Goal: Transaction & Acquisition: Purchase product/service

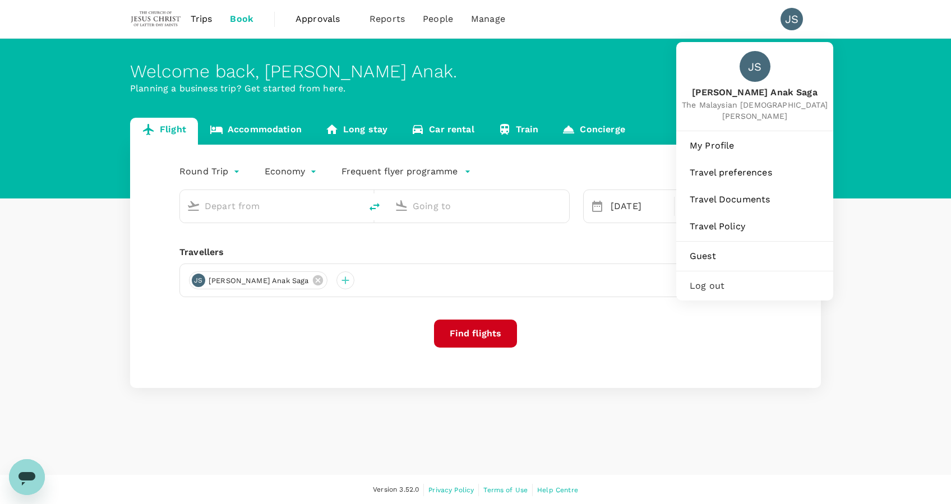
type input "Kuching Intl (KCH)"
type input "Soekarno-Hatta Intl (CGK)"
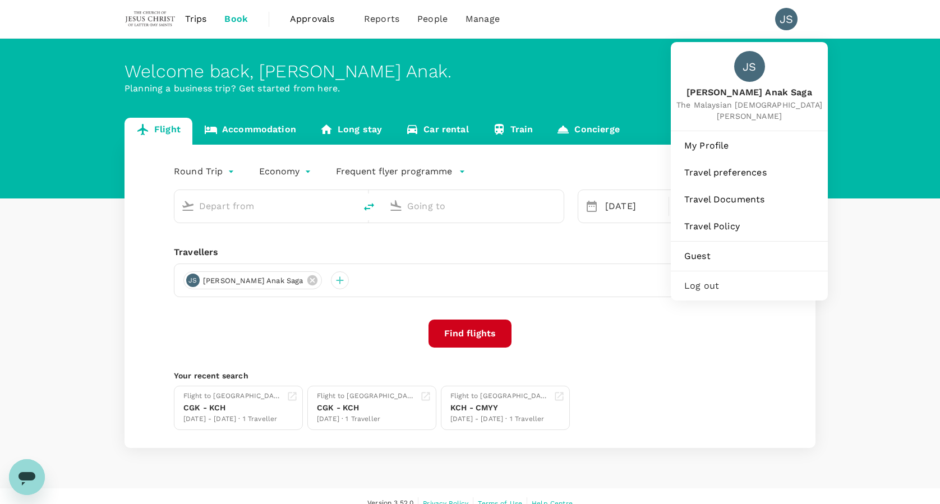
type input "Kuching Intl (KCH)"
type input "Soekarno-Hatta Intl (CGK)"
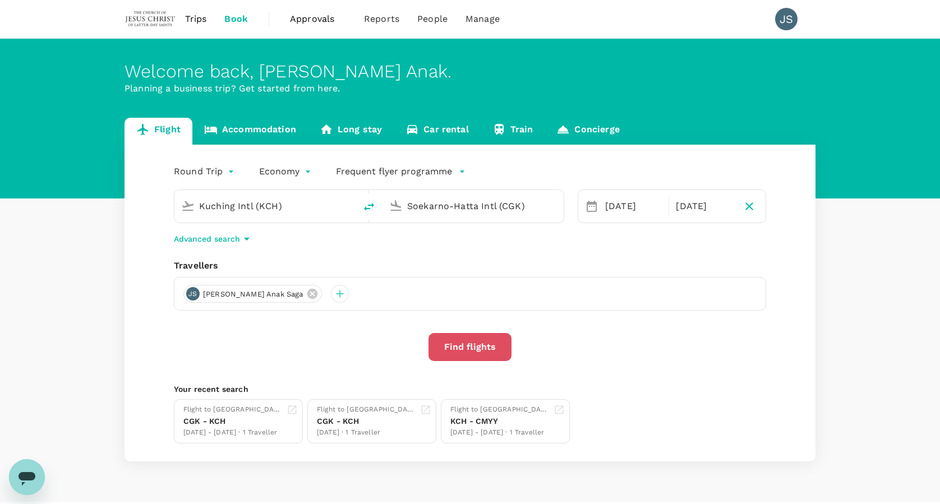
click at [485, 347] on button "Find flights" at bounding box center [470, 347] width 83 height 28
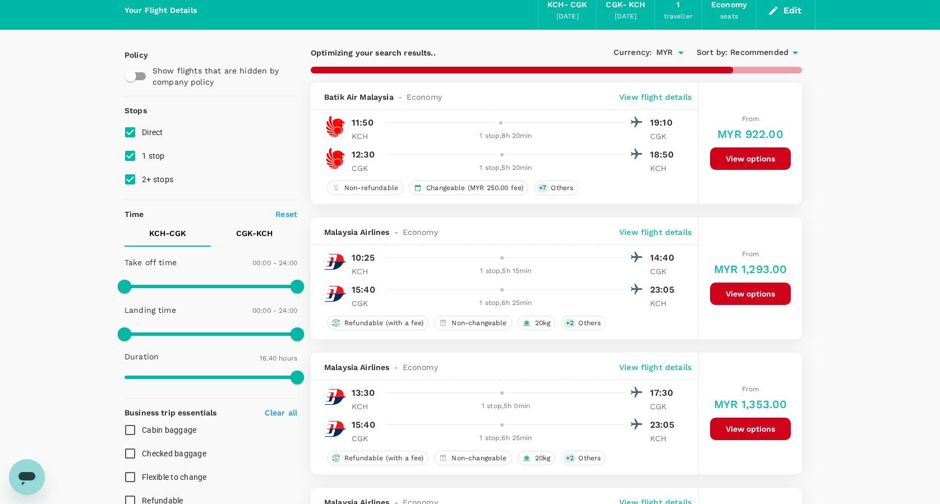
scroll to position [46, 0]
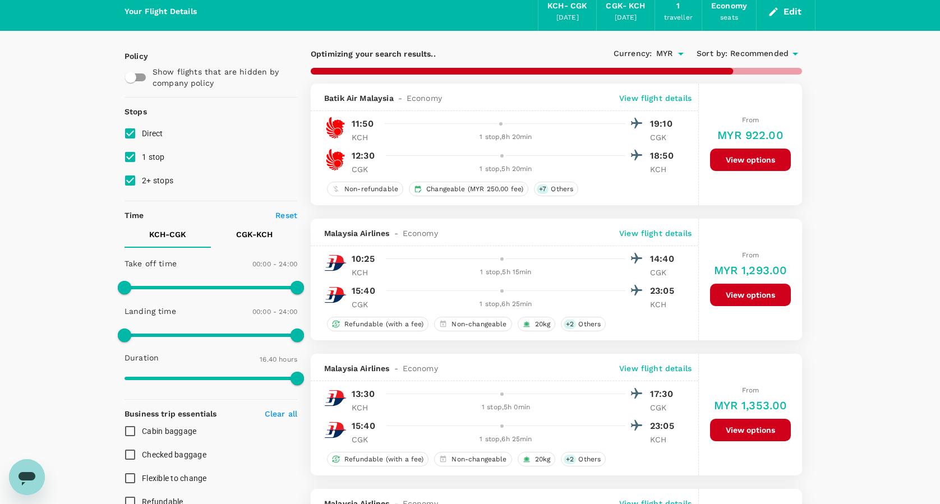
type input "1315"
type input "1455"
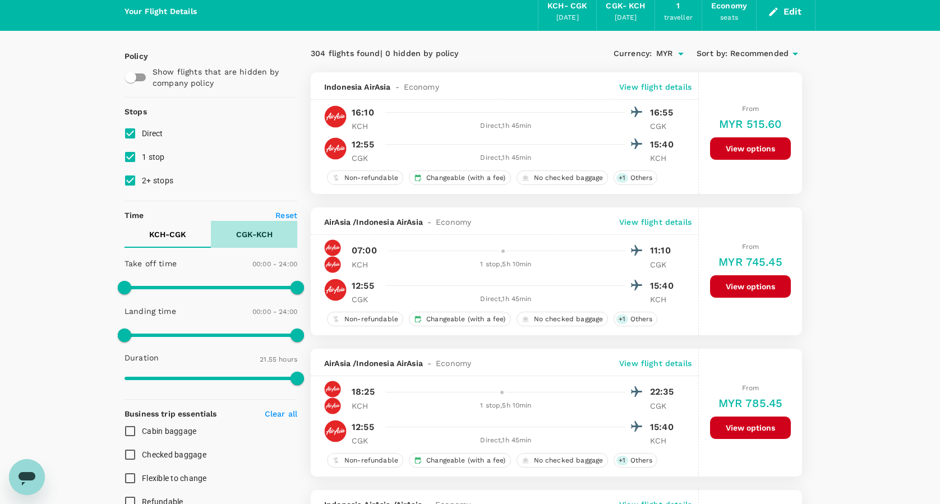
click at [259, 231] on p "CGK - KCH" at bounding box center [254, 234] width 36 height 11
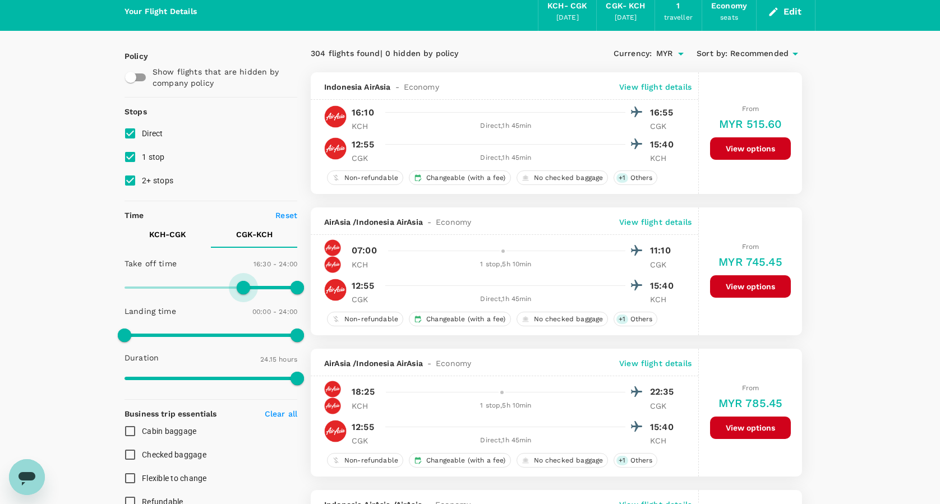
type input "1050"
drag, startPoint x: 125, startPoint y: 285, endPoint x: 249, endPoint y: 309, distance: 126.2
click at [249, 309] on div "Take off time 17:30 - 24:00 Landing time 00:00 - 24:00 Duration 24.15 hours" at bounding box center [208, 321] width 177 height 139
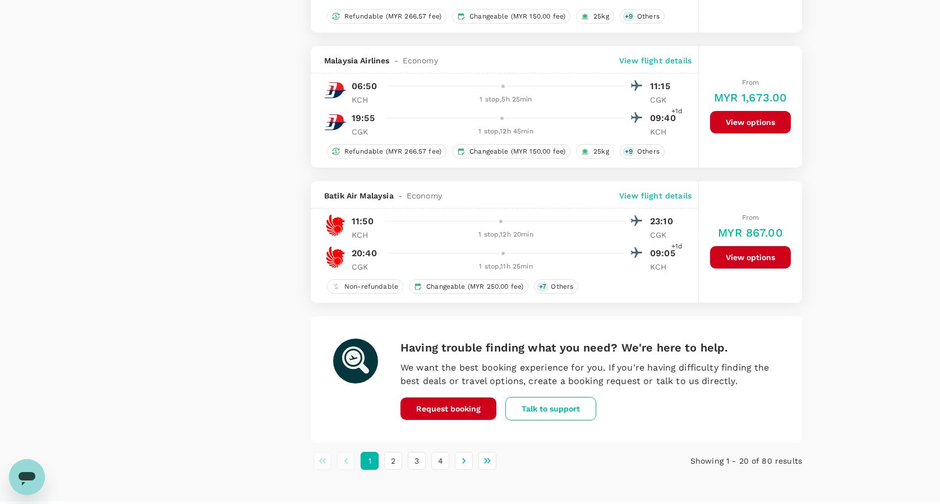
scroll to position [2613, 0]
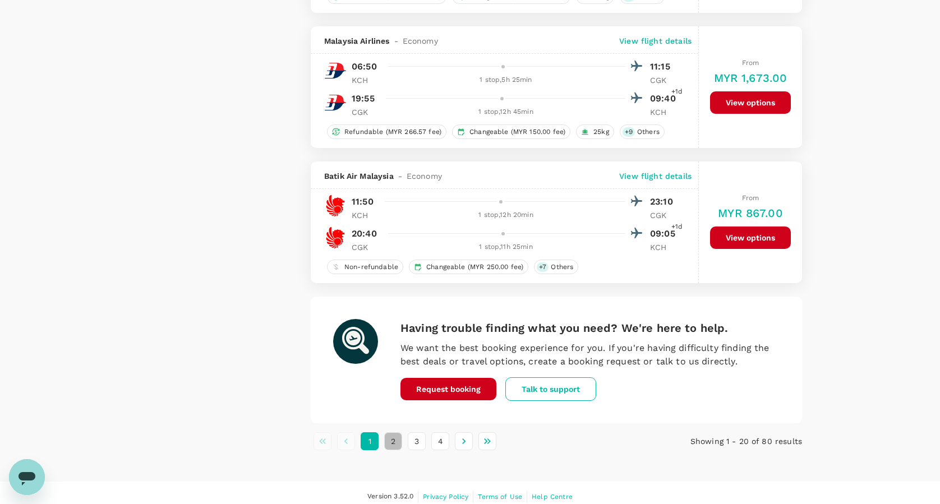
click at [390, 433] on button "2" at bounding box center [393, 442] width 18 height 18
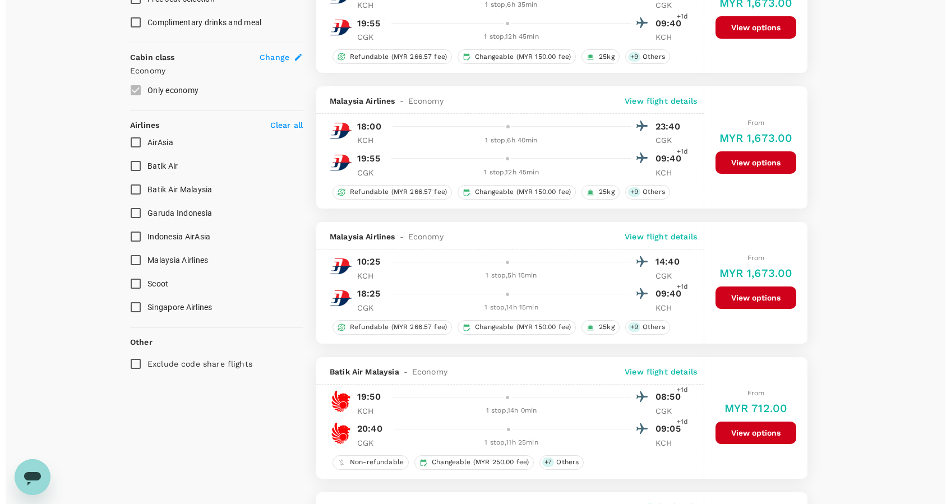
scroll to position [573, 0]
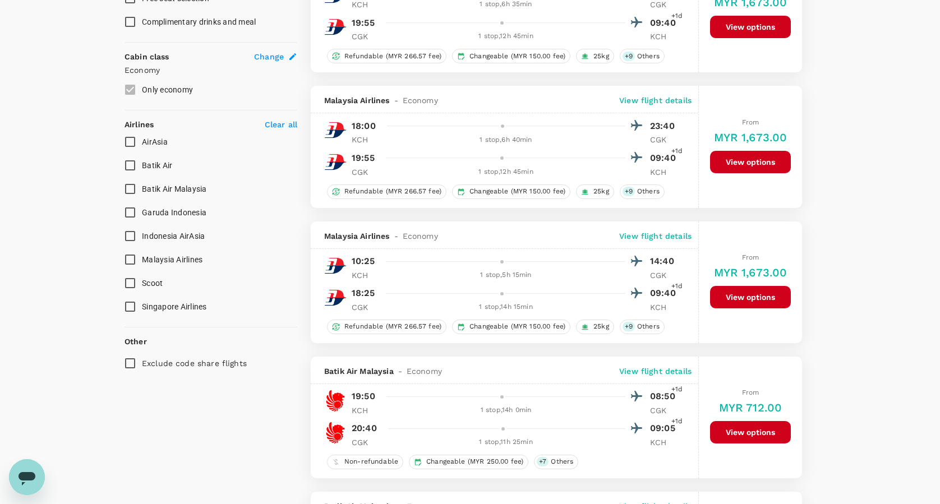
click at [655, 234] on p "View flight details" at bounding box center [655, 236] width 72 height 11
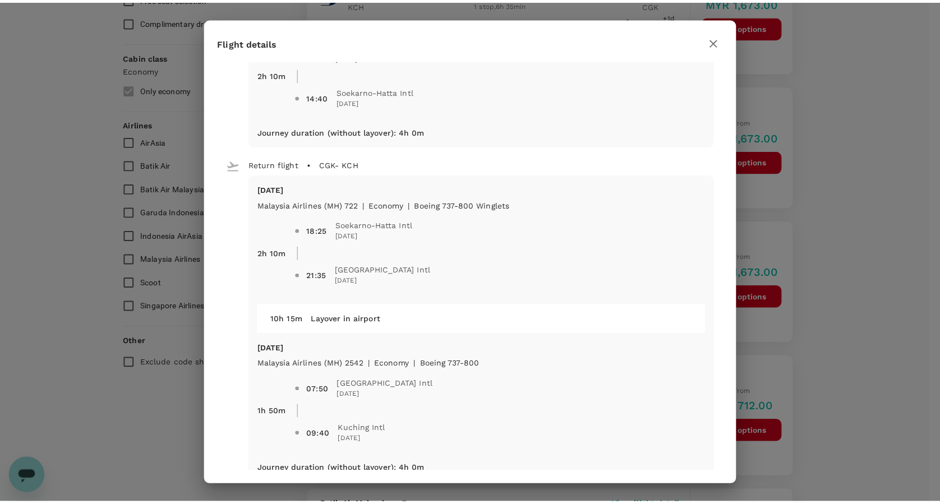
scroll to position [264, 0]
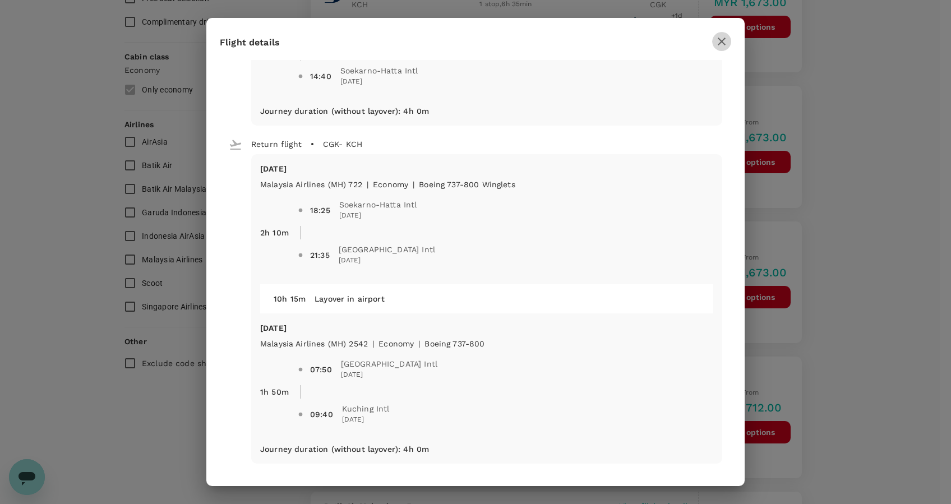
click at [721, 43] on icon "button" at bounding box center [721, 41] width 13 height 13
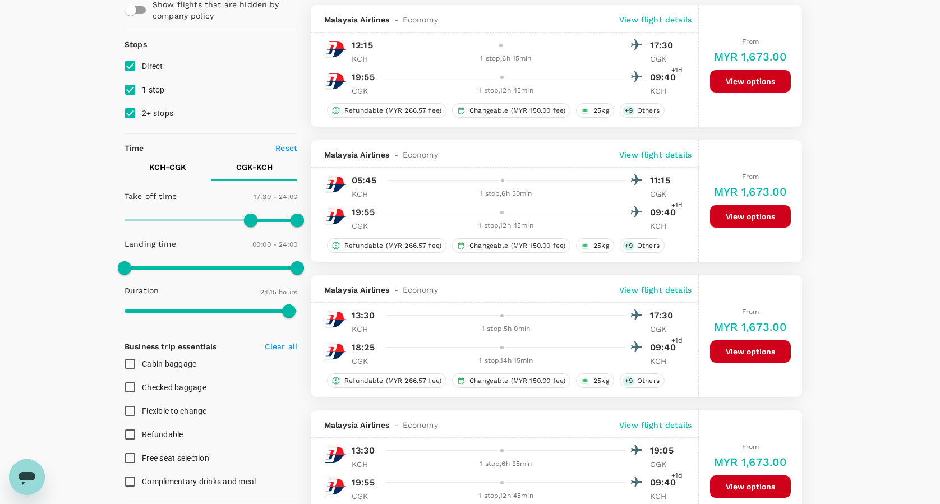
scroll to position [0, 0]
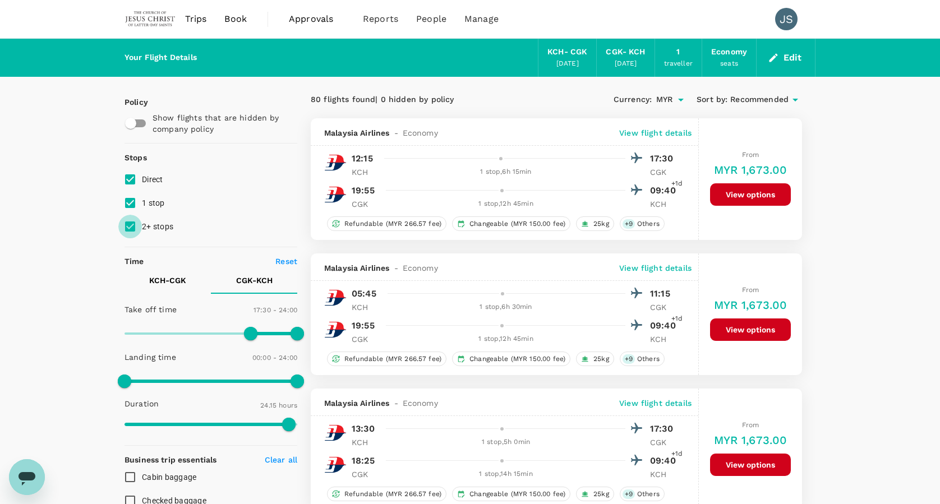
click at [130, 224] on input "2+ stops" at bounding box center [130, 227] width 24 height 24
checkbox input "false"
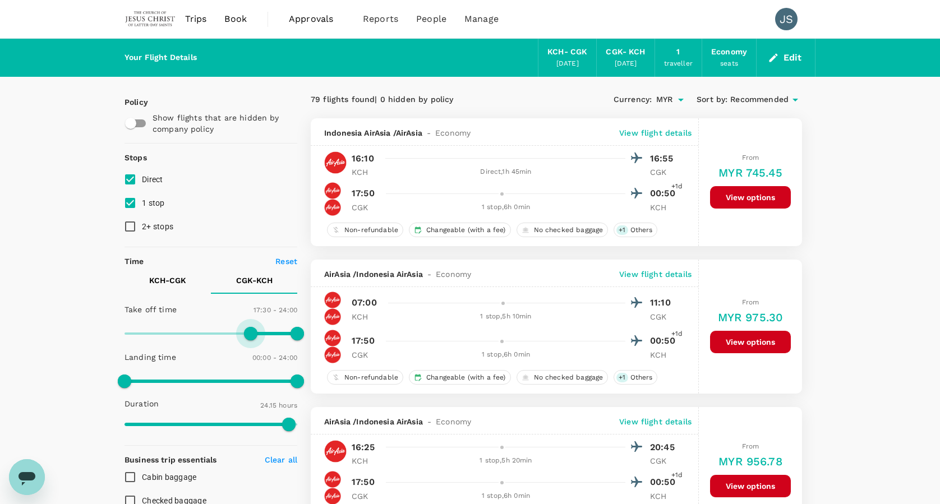
type input "1020"
drag, startPoint x: 253, startPoint y: 332, endPoint x: 247, endPoint y: 332, distance: 6.2
click at [247, 332] on span at bounding box center [246, 333] width 13 height 13
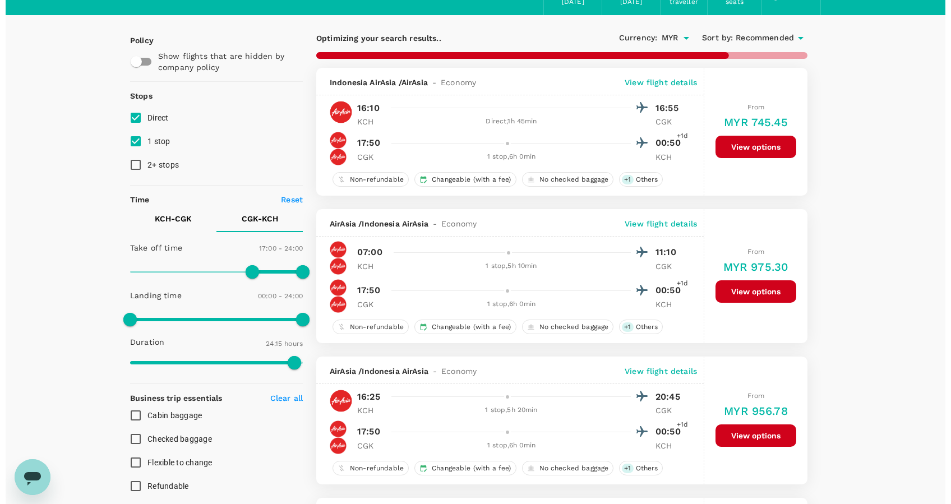
scroll to position [63, 0]
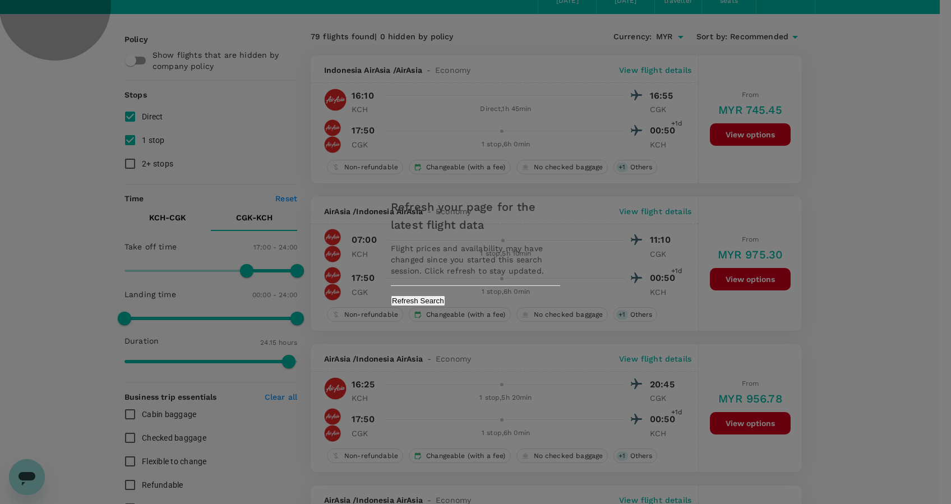
click at [445, 302] on button "Refresh Search" at bounding box center [418, 301] width 54 height 11
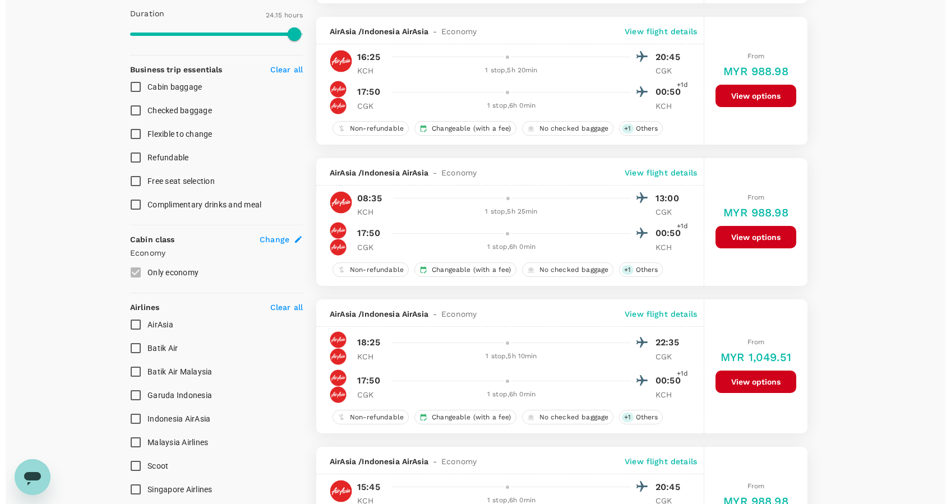
scroll to position [389, 0]
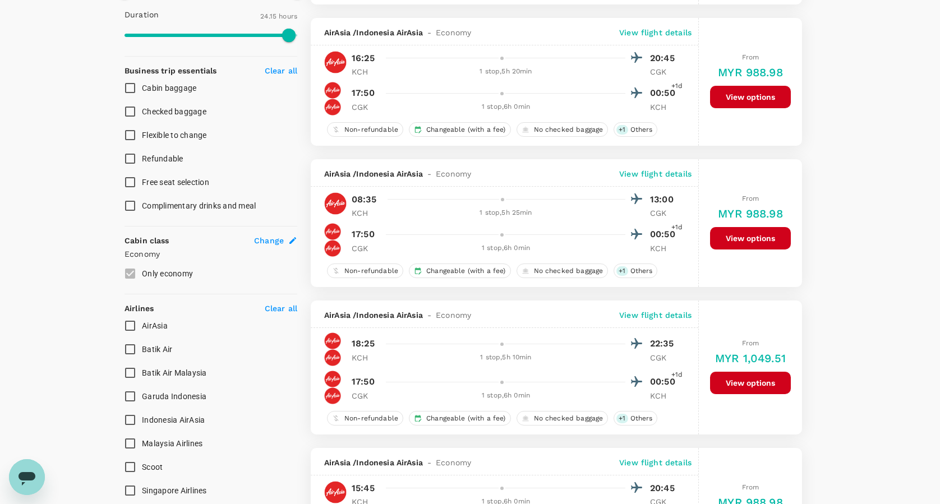
click at [665, 172] on p "View flight details" at bounding box center [655, 173] width 72 height 11
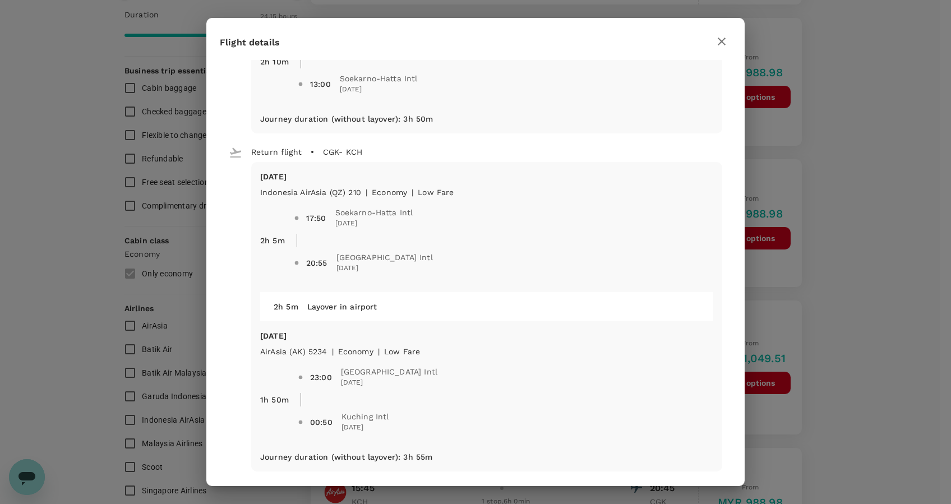
scroll to position [264, 0]
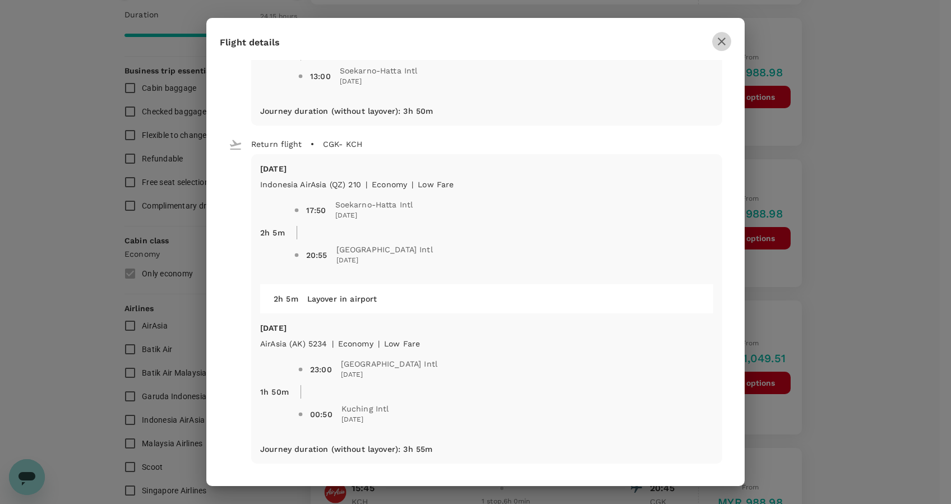
click at [726, 44] on icon "button" at bounding box center [721, 41] width 13 height 13
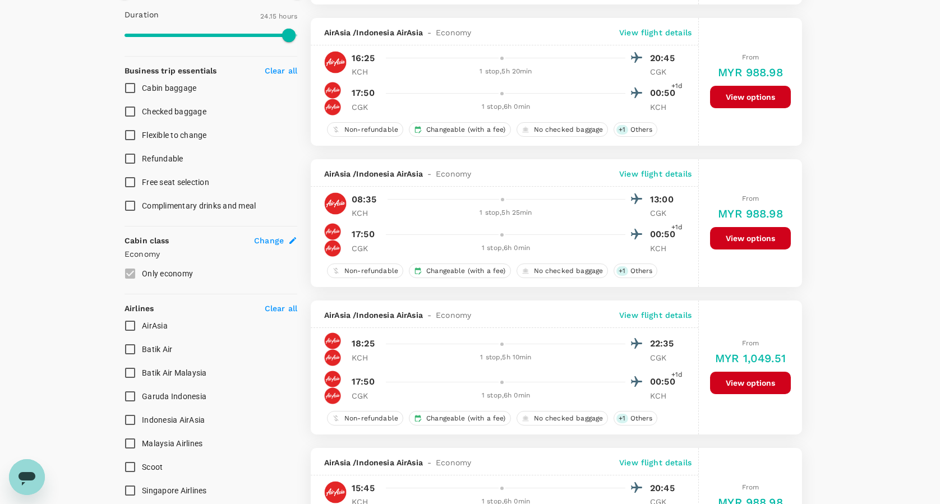
click at [654, 175] on p "View flight details" at bounding box center [655, 173] width 72 height 11
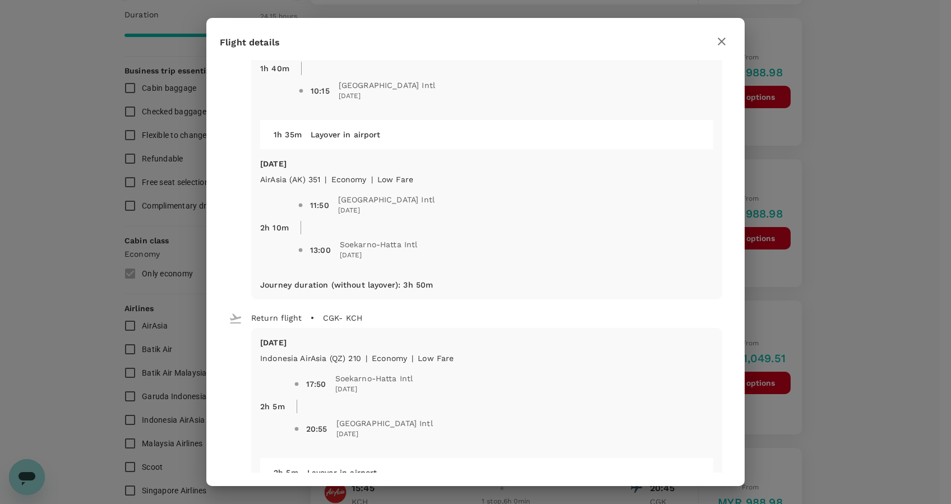
scroll to position [0, 0]
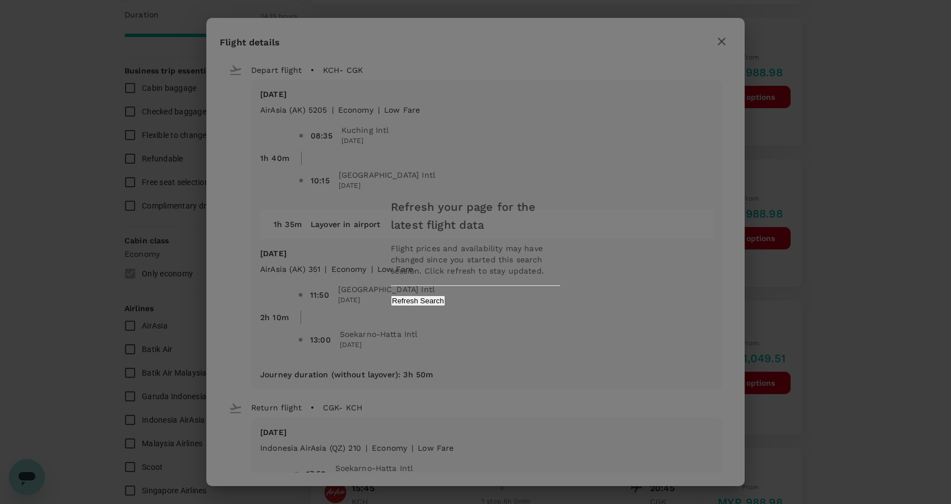
click at [672, 314] on div "Refresh your page for the latest flight data Flight prices and availability may…" at bounding box center [475, 252] width 951 height 504
click at [445, 298] on button "Refresh Search" at bounding box center [418, 301] width 54 height 11
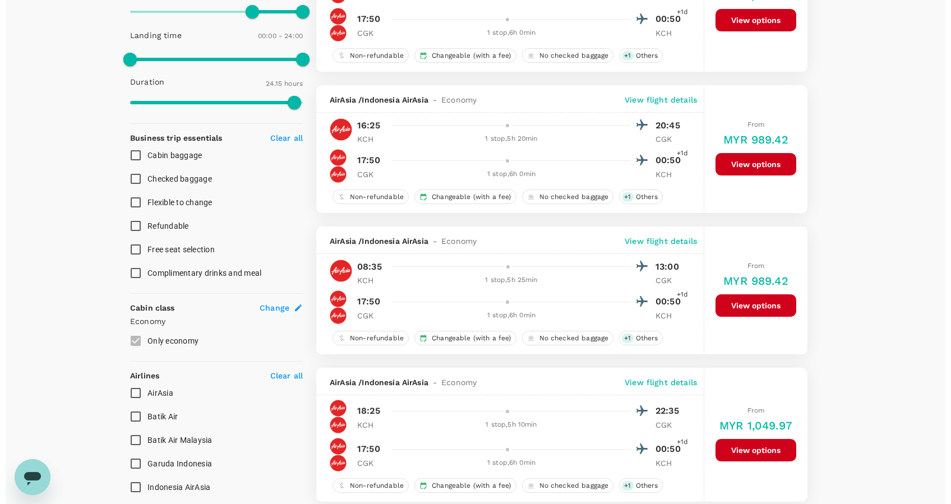
scroll to position [324, 0]
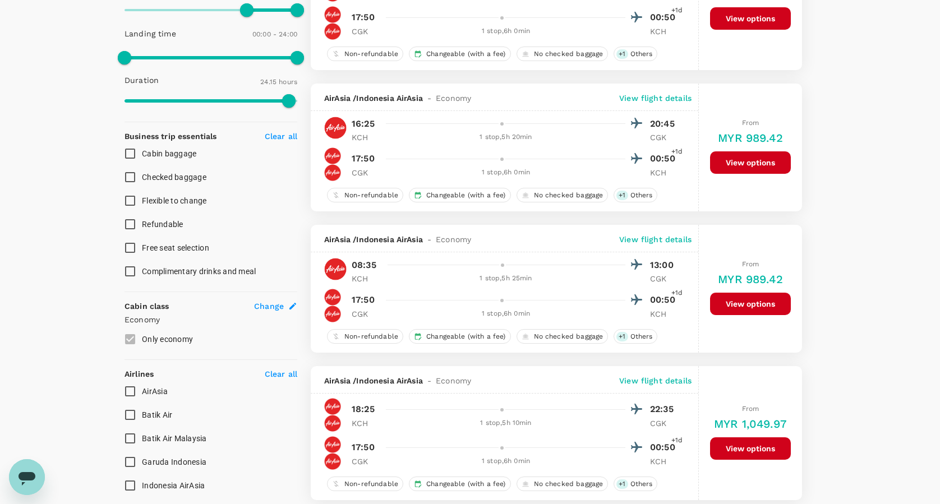
click at [656, 236] on p "View flight details" at bounding box center [655, 239] width 72 height 11
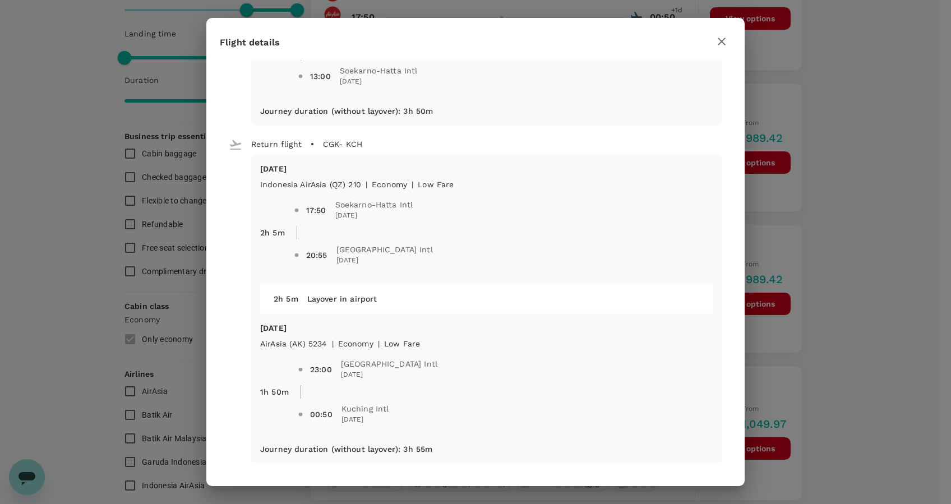
scroll to position [263, 0]
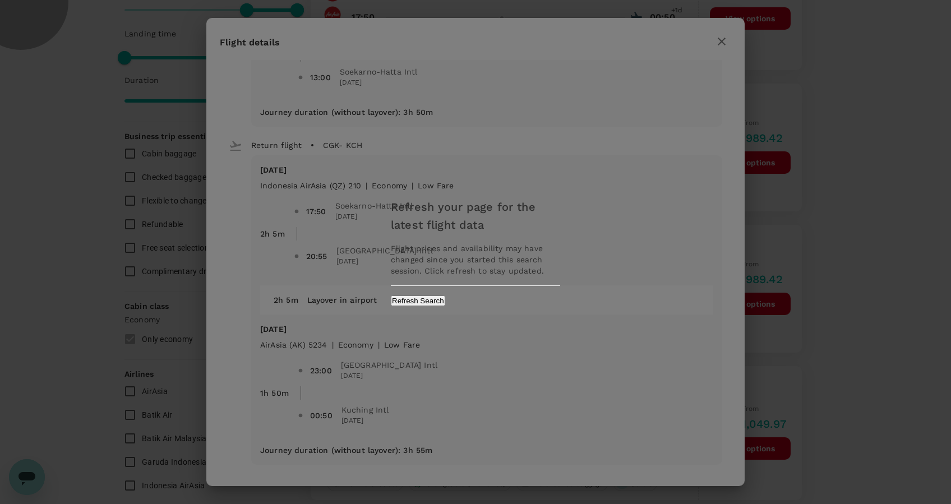
click at [445, 300] on button "Refresh Search" at bounding box center [418, 301] width 54 height 11
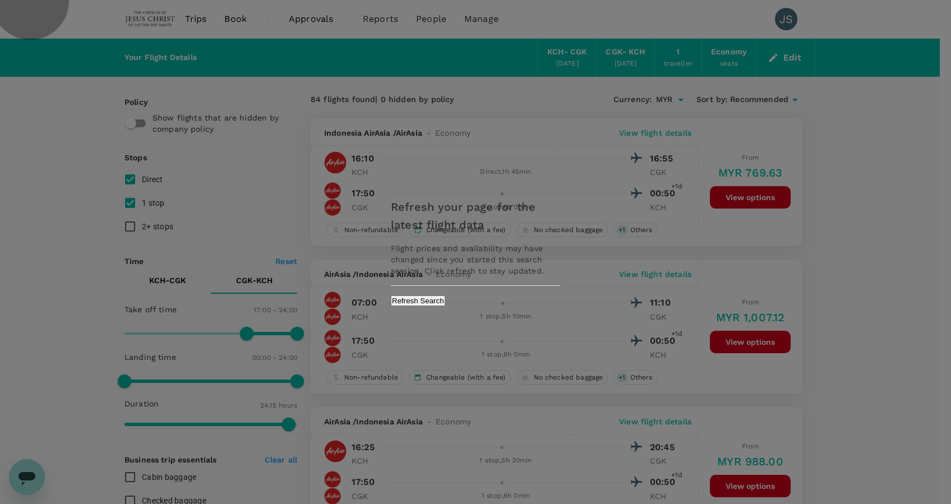
click at [445, 298] on button "Refresh Search" at bounding box center [418, 301] width 54 height 11
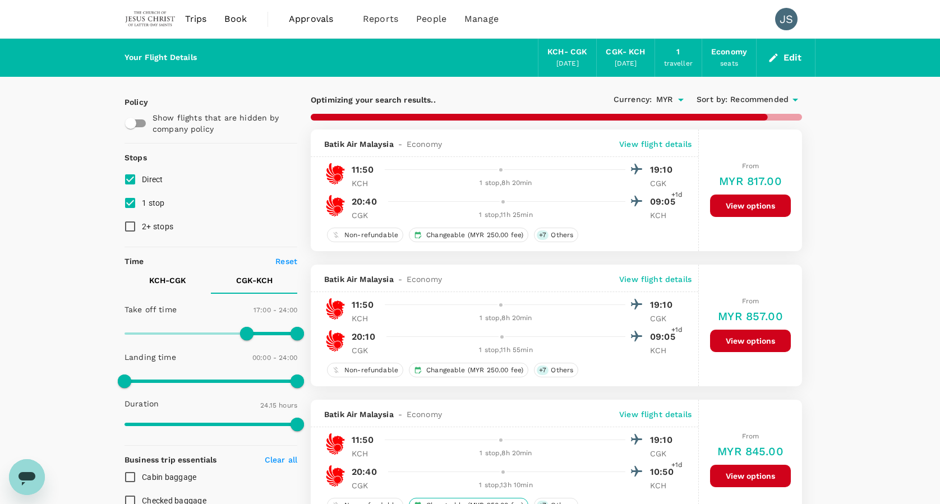
type input "1455"
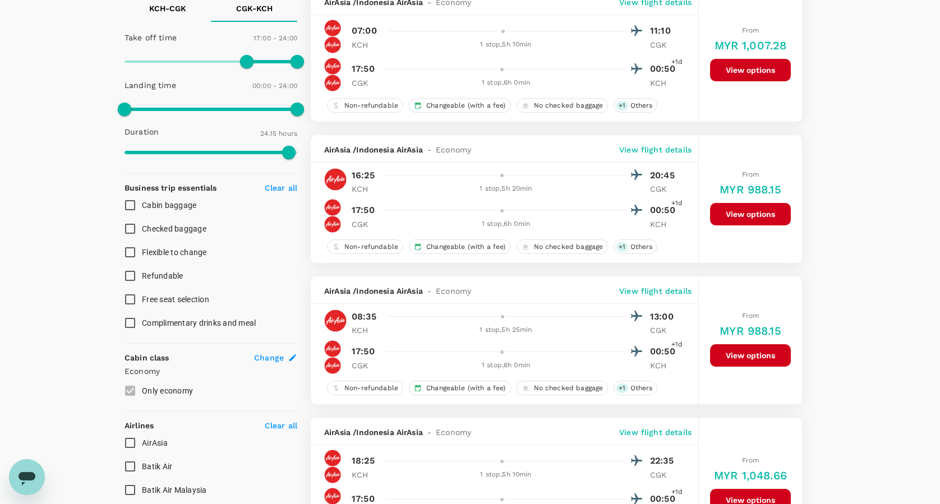
scroll to position [282, 0]
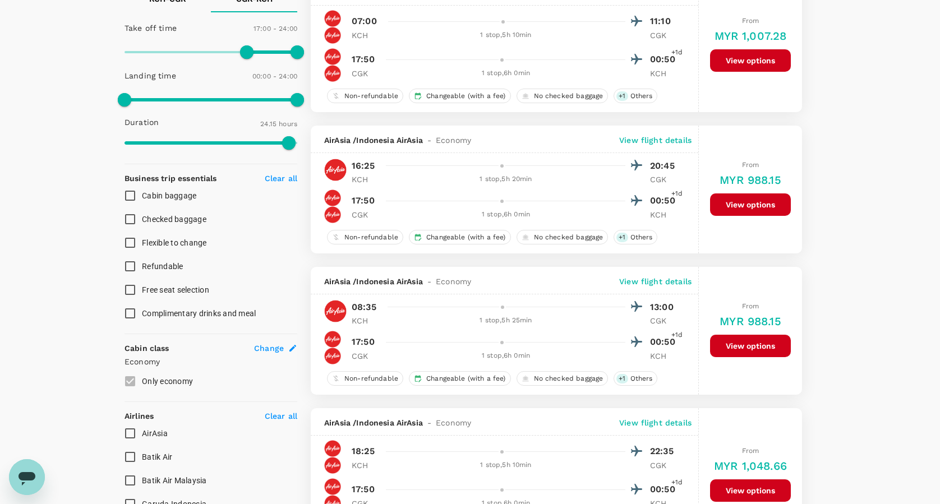
click at [657, 277] on p "View flight details" at bounding box center [655, 281] width 72 height 11
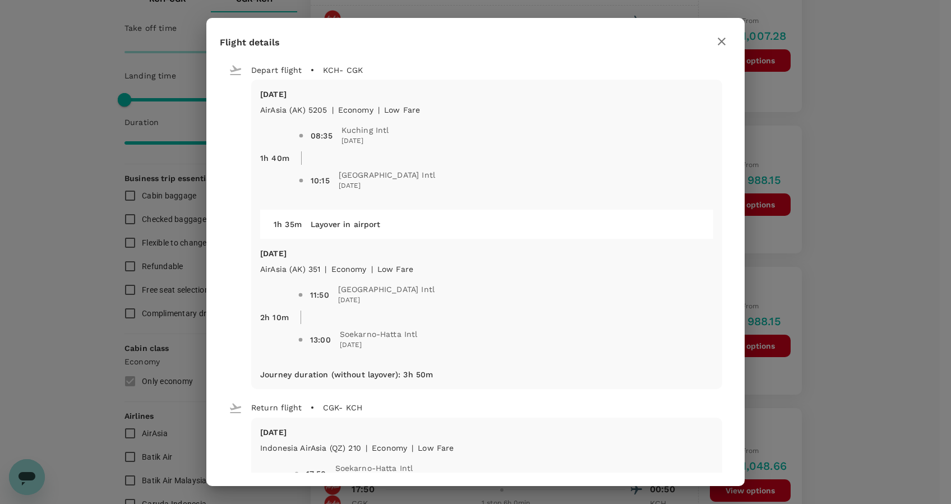
click at [880, 368] on div "Flight details Depart flight KCH - CGK [DATE] AirAsia ([GEOGRAPHIC_DATA]) 5205 …" at bounding box center [475, 252] width 951 height 504
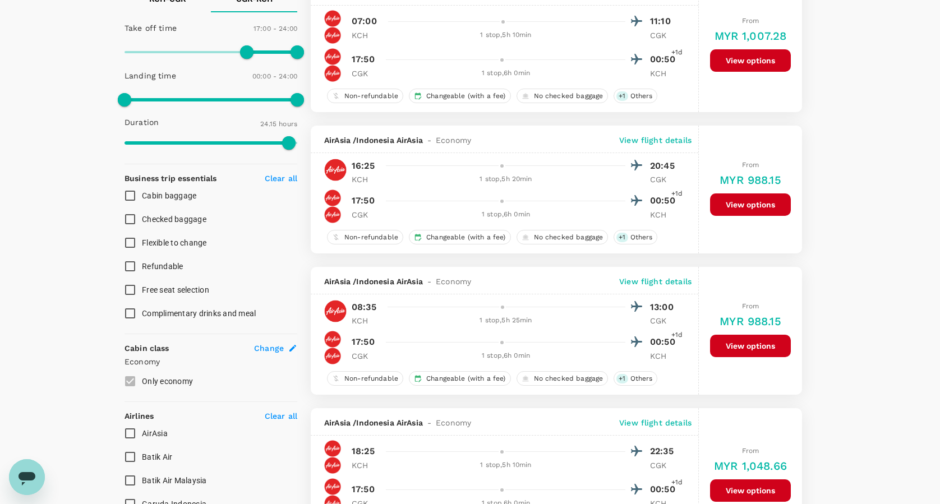
click at [751, 339] on button "View options" at bounding box center [750, 346] width 81 height 22
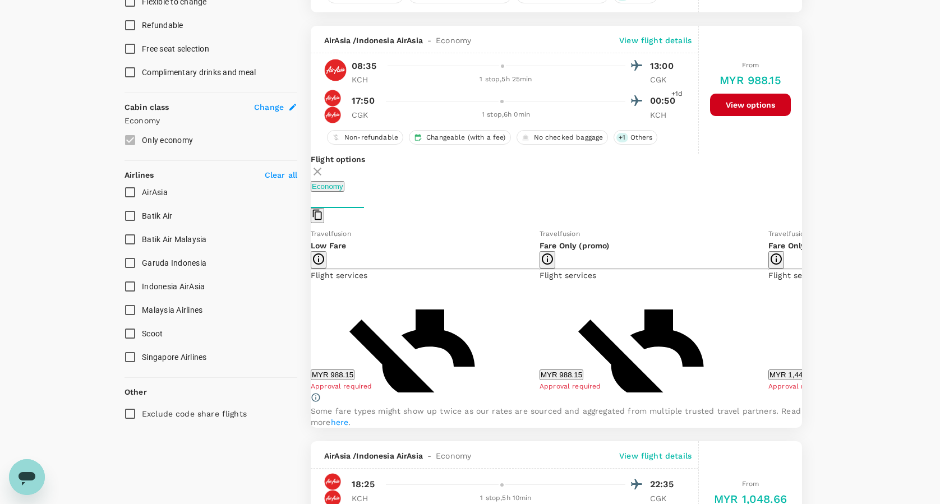
scroll to position [547, 0]
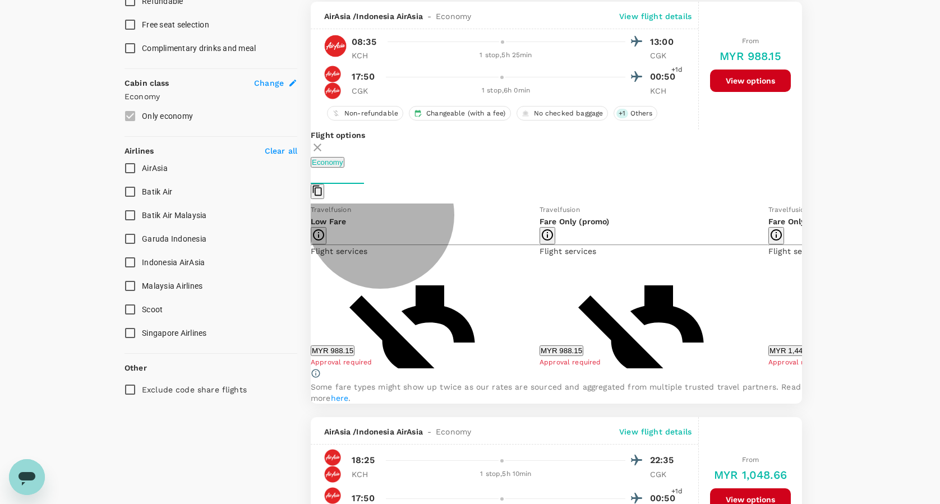
click at [577, 352] on button "MYR 988.15" at bounding box center [562, 351] width 44 height 11
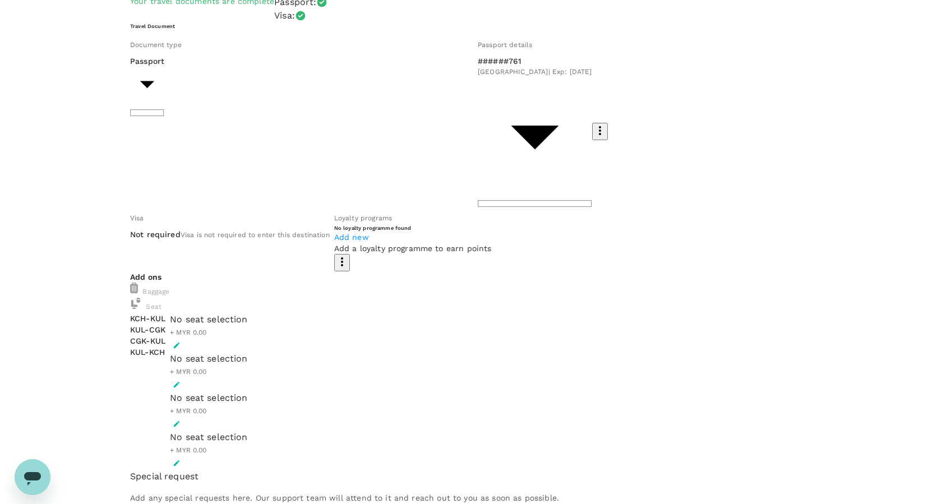
scroll to position [75, 0]
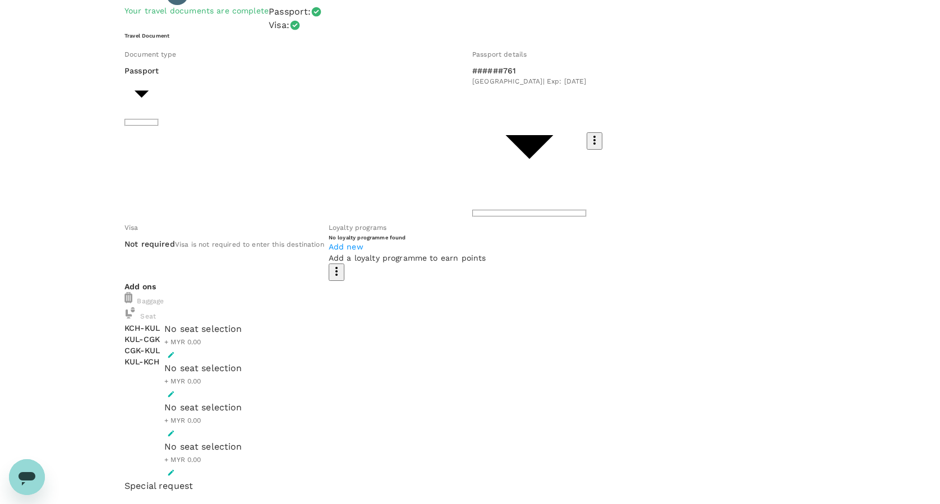
click at [242, 323] on div "No seat selection + MYR 0.00" at bounding box center [203, 342] width 78 height 39
click at [175, 351] on icon "button" at bounding box center [171, 355] width 8 height 8
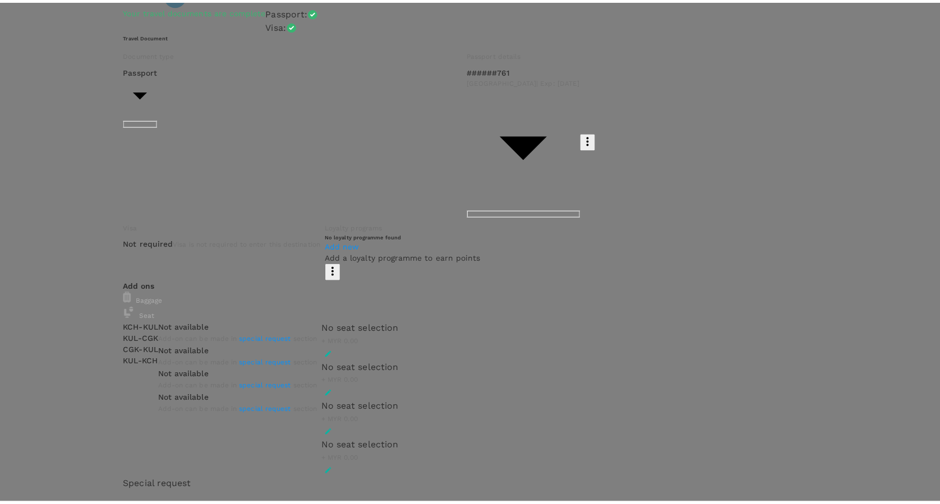
scroll to position [1, 0]
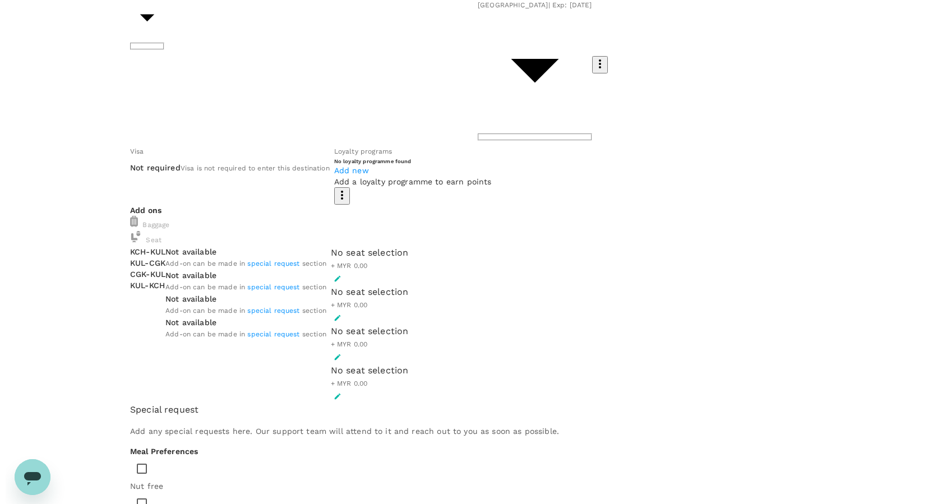
scroll to position [150, 0]
click at [336, 276] on icon "button" at bounding box center [332, 280] width 8 height 8
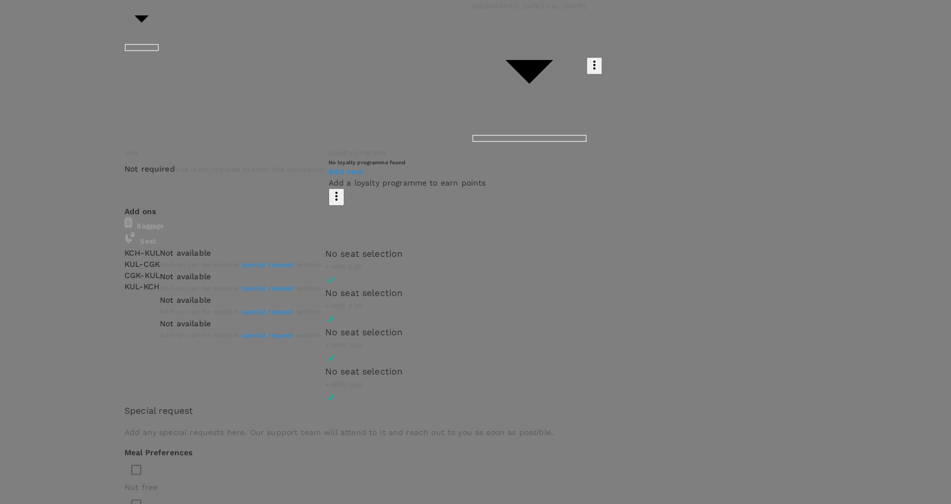
scroll to position [0, 0]
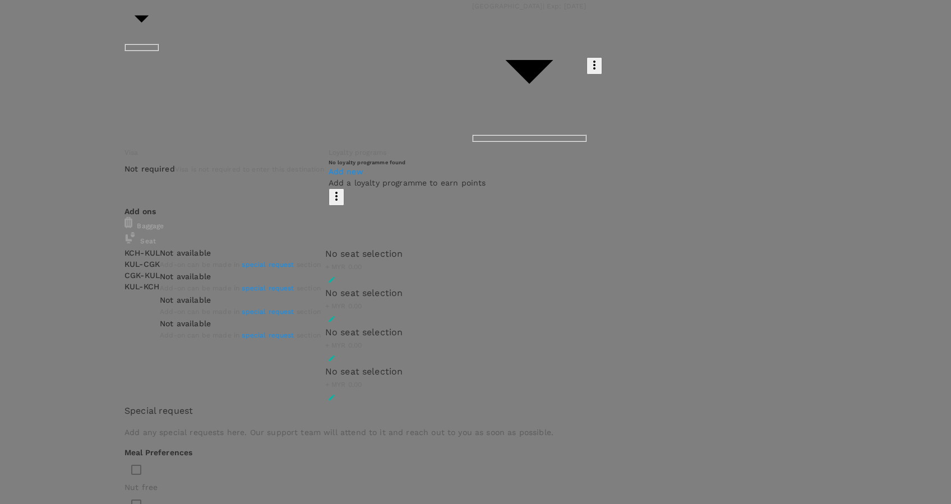
click at [178, 17] on p "Select" at bounding box center [125, 11] width 108 height 11
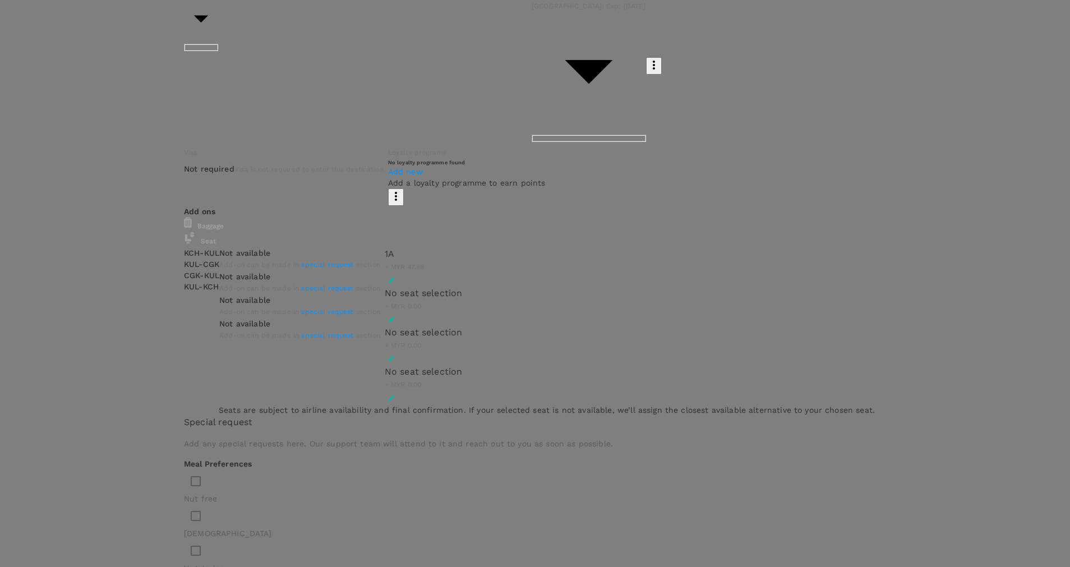
drag, startPoint x: 798, startPoint y: 1, endPoint x: 661, endPoint y: 300, distance: 328.6
click at [661, 300] on div at bounding box center [535, 283] width 1070 height 567
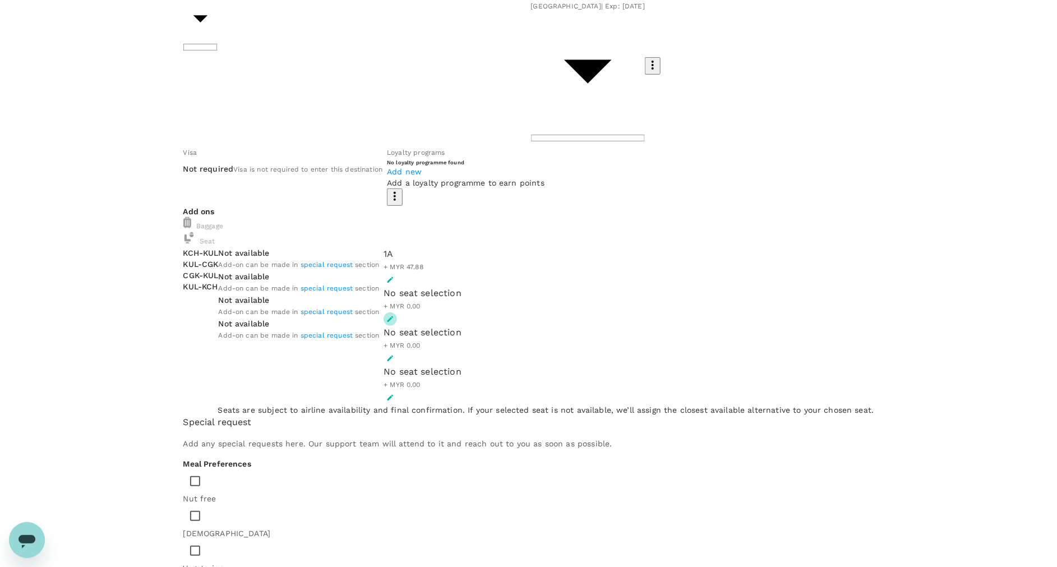
click at [394, 315] on icon "button" at bounding box center [391, 319] width 8 height 8
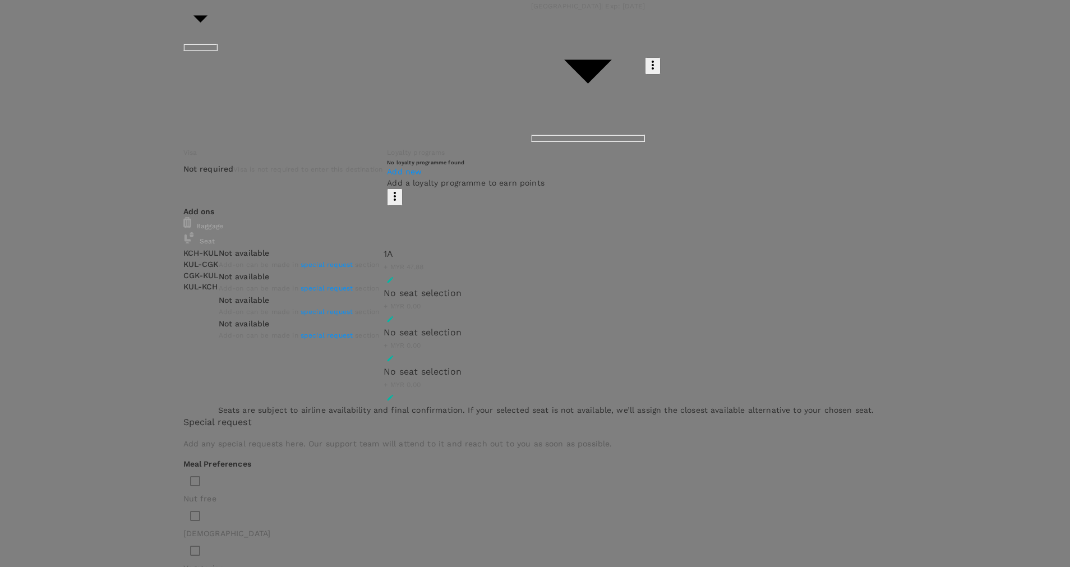
scroll to position [0, 0]
click at [200, 49] on p "Select" at bounding box center [146, 43] width 108 height 11
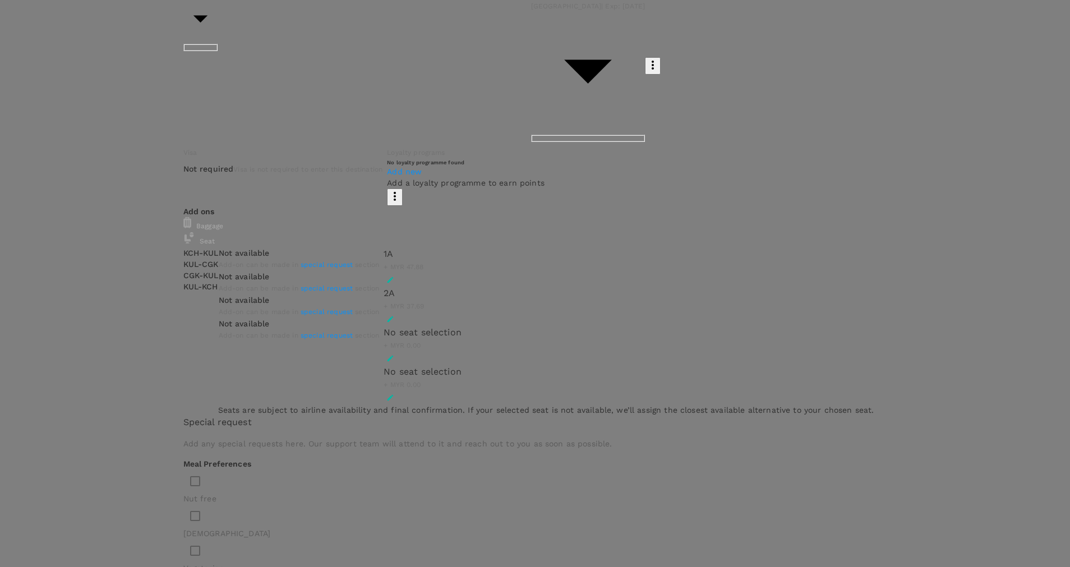
click at [644, 242] on div at bounding box center [535, 283] width 1070 height 567
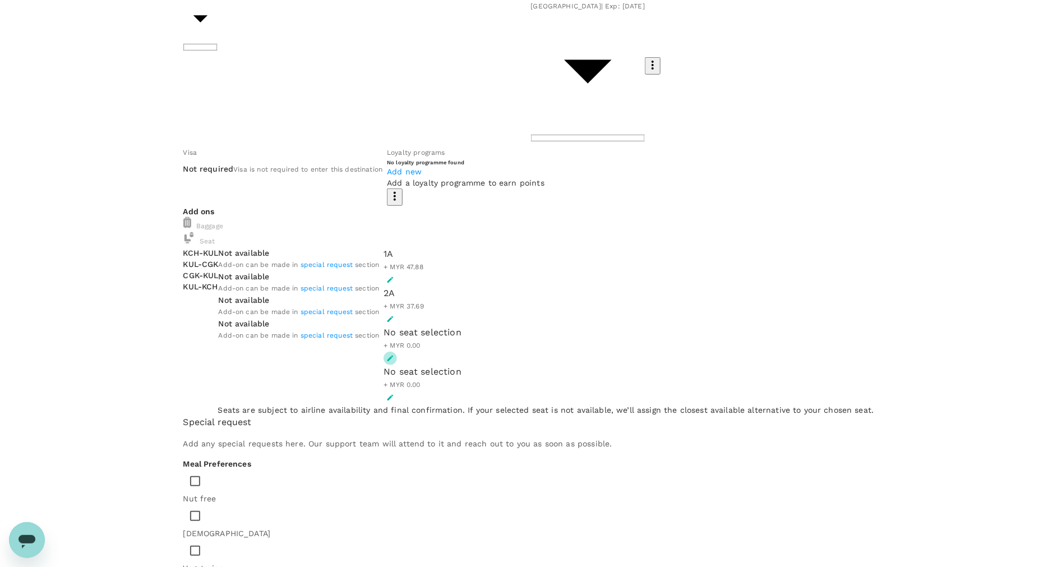
click at [394, 355] on icon "button" at bounding box center [391, 359] width 8 height 8
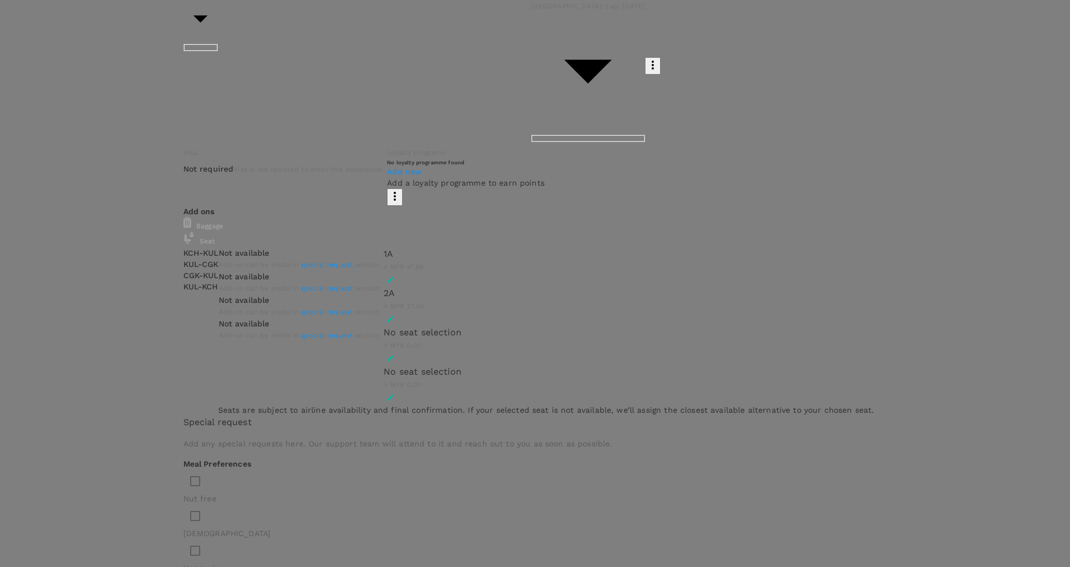
scroll to position [399, 0]
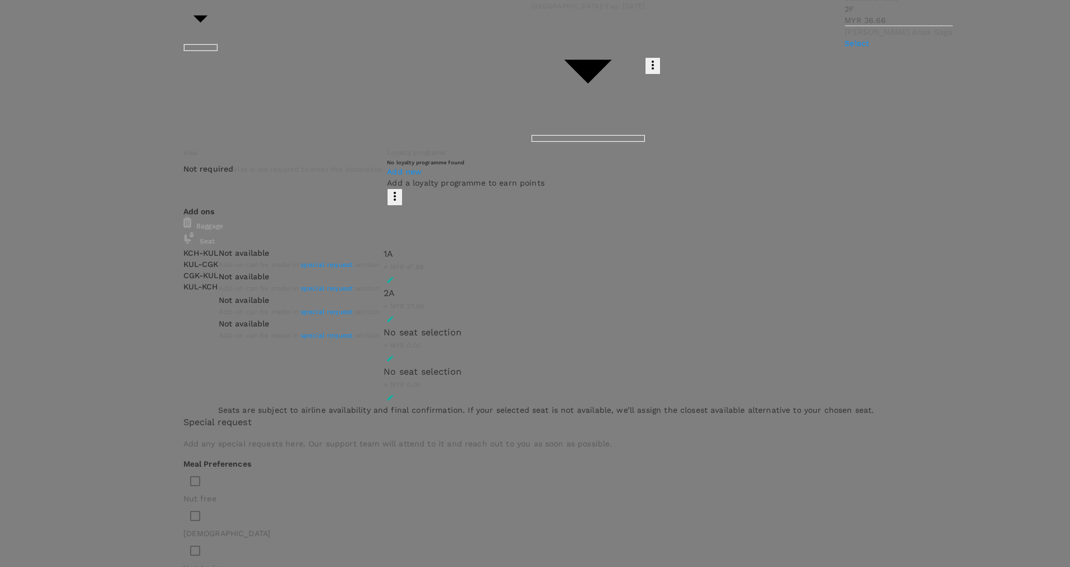
click at [922, 49] on p "Select" at bounding box center [899, 43] width 108 height 11
click at [576, 353] on div at bounding box center [535, 283] width 1070 height 567
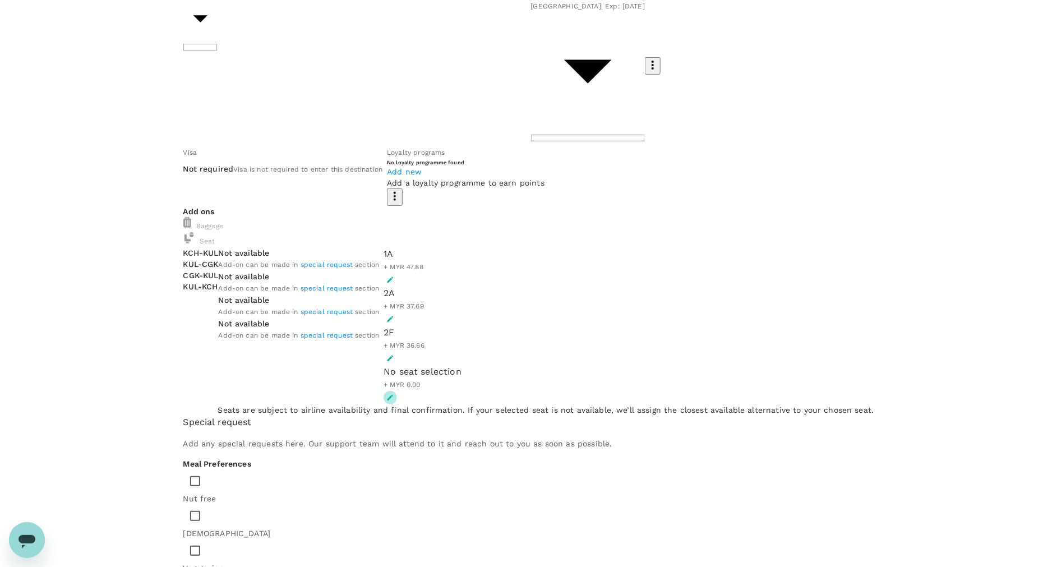
click at [394, 394] on icon "button" at bounding box center [391, 398] width 8 height 8
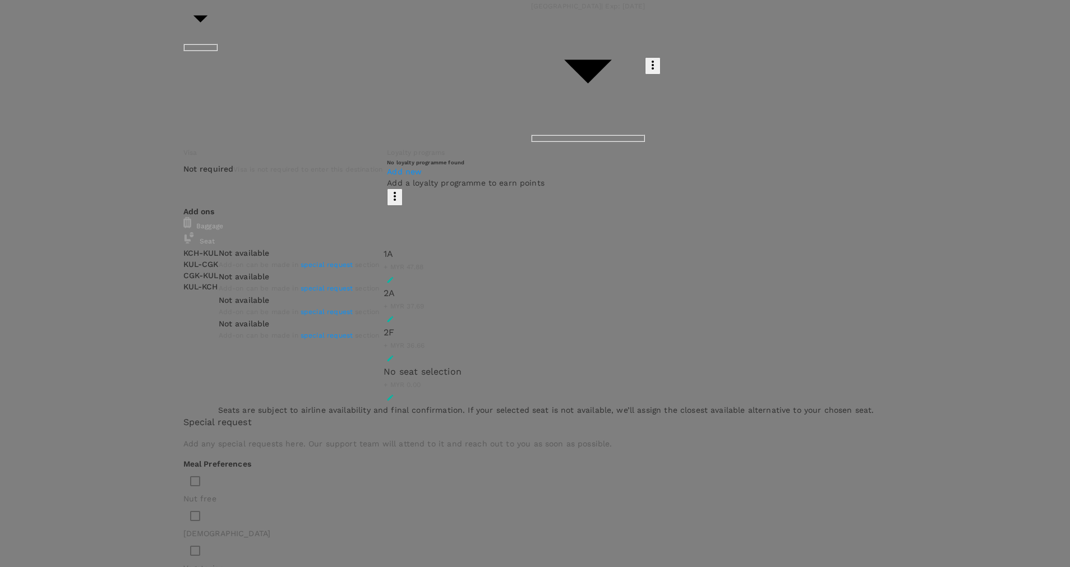
click at [645, 270] on div at bounding box center [535, 283] width 1070 height 567
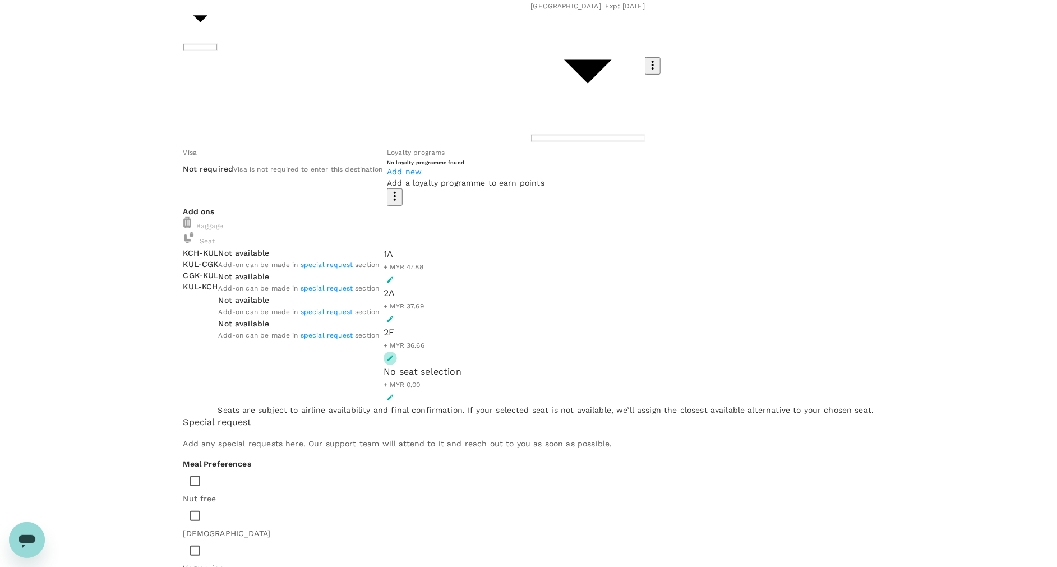
click at [394, 355] on icon "button" at bounding box center [391, 359] width 8 height 8
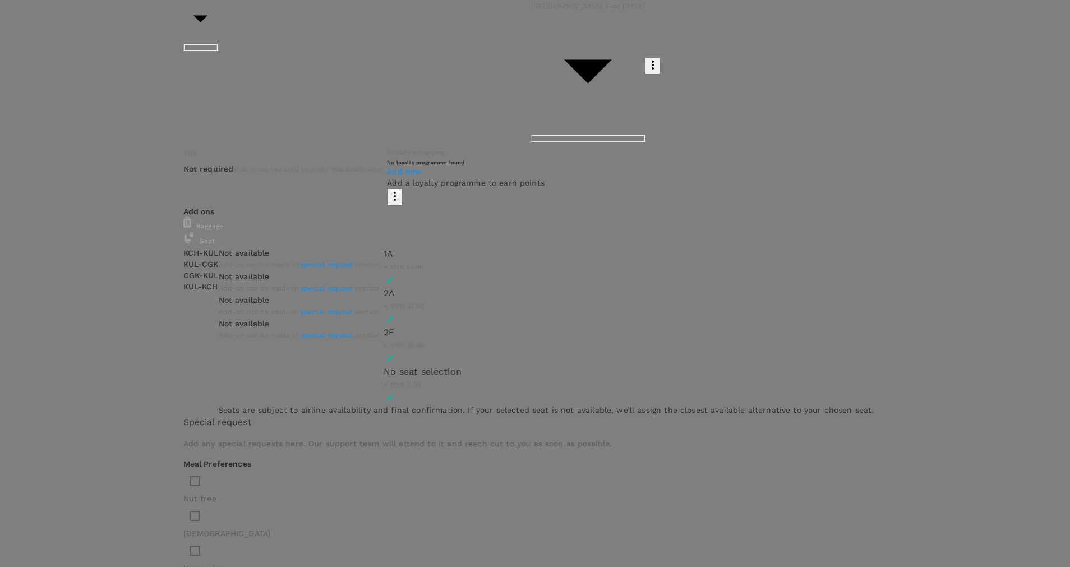
drag, startPoint x: 936, startPoint y: 94, endPoint x: 902, endPoint y: 206, distance: 117.3
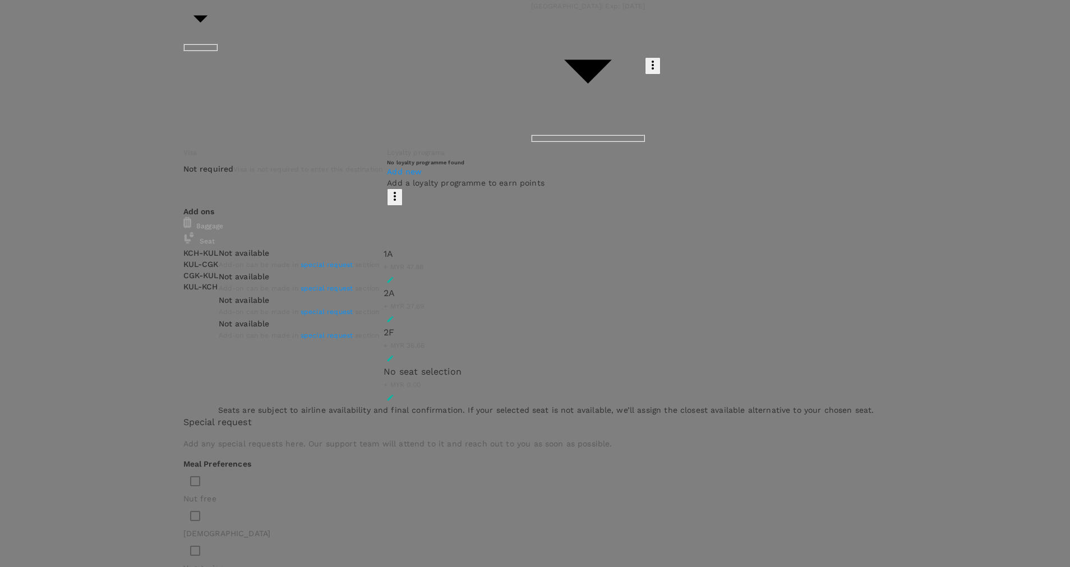
drag, startPoint x: 902, startPoint y: 206, endPoint x: 910, endPoint y: 178, distance: 29.5
drag, startPoint x: 910, startPoint y: 178, endPoint x: 975, endPoint y: 221, distance: 77.3
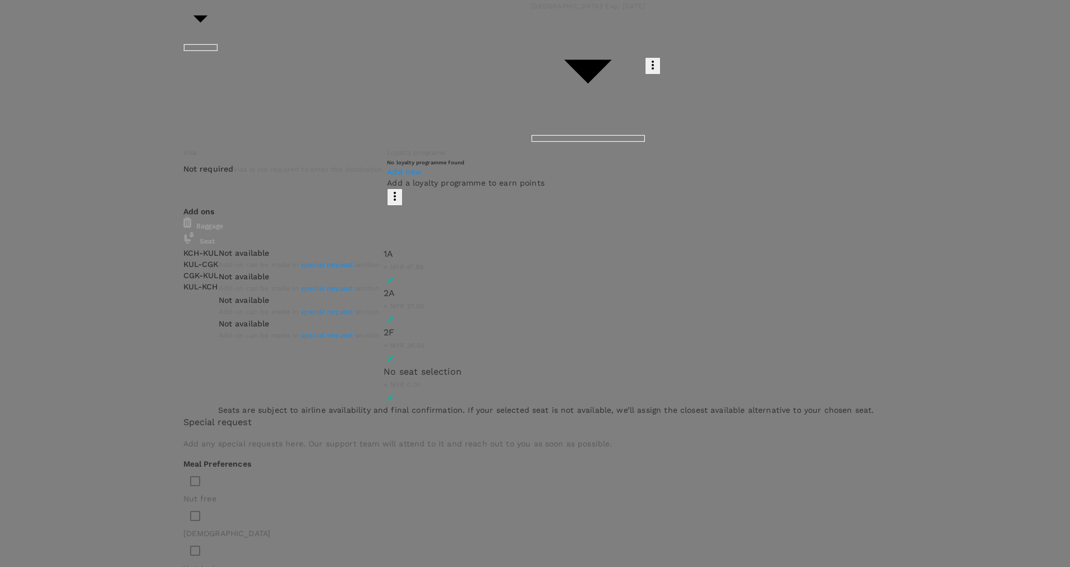
click at [931, 19] on p "Reselect" at bounding box center [897, 13] width 108 height 11
click at [647, 306] on div at bounding box center [535, 283] width 1070 height 567
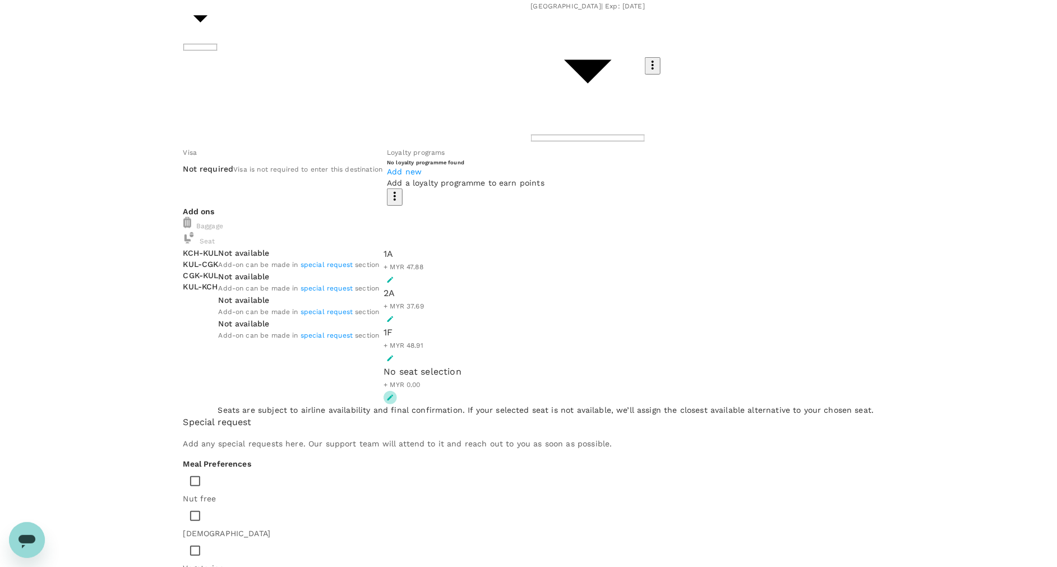
click at [394, 394] on icon "button" at bounding box center [391, 398] width 8 height 8
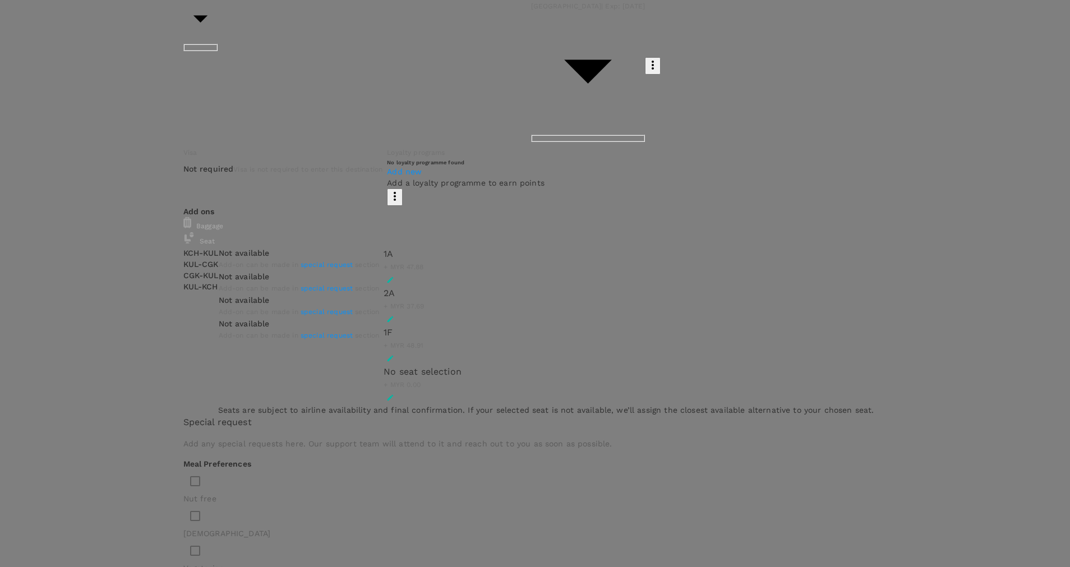
click at [198, 19] on p "Select" at bounding box center [144, 13] width 108 height 11
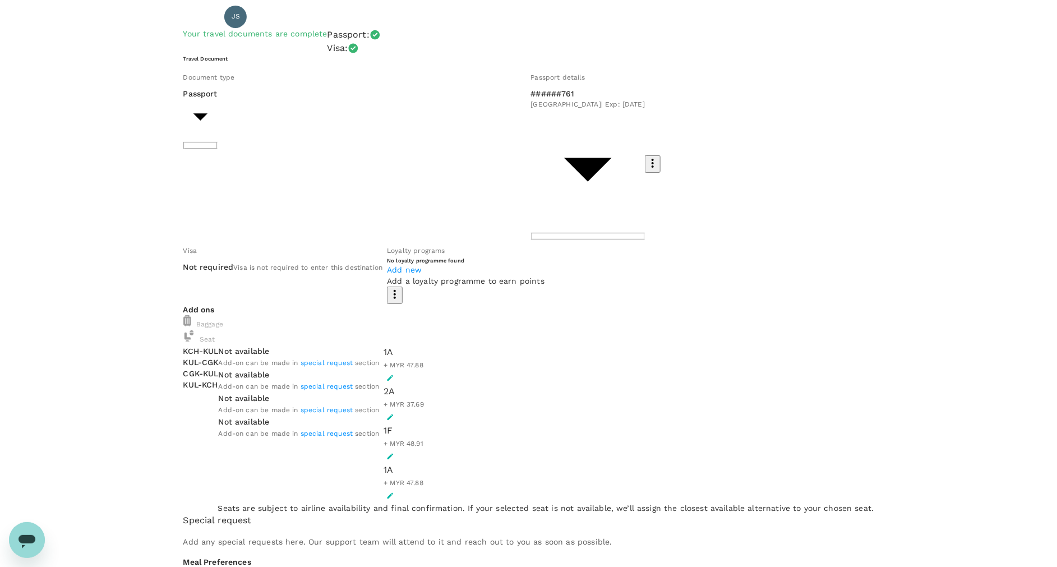
scroll to position [52, 0]
click at [300, 316] on div "Baggage" at bounding box center [528, 323] width 691 height 15
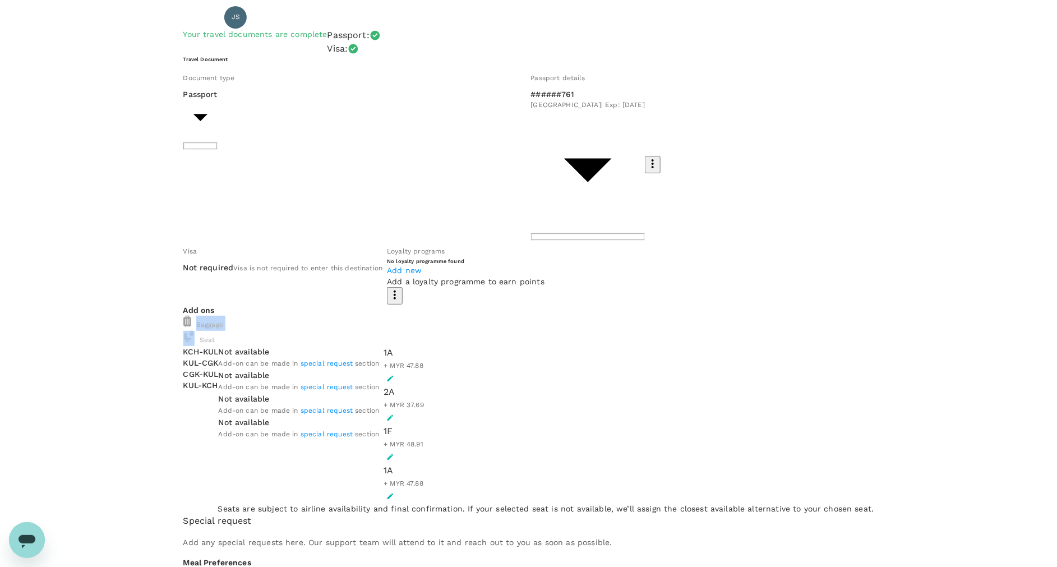
click at [300, 316] on div "Baggage" at bounding box center [528, 323] width 691 height 15
click at [380, 417] on div "Not available Add-on can be made in special request section Not available Add-o…" at bounding box center [296, 423] width 165 height 162
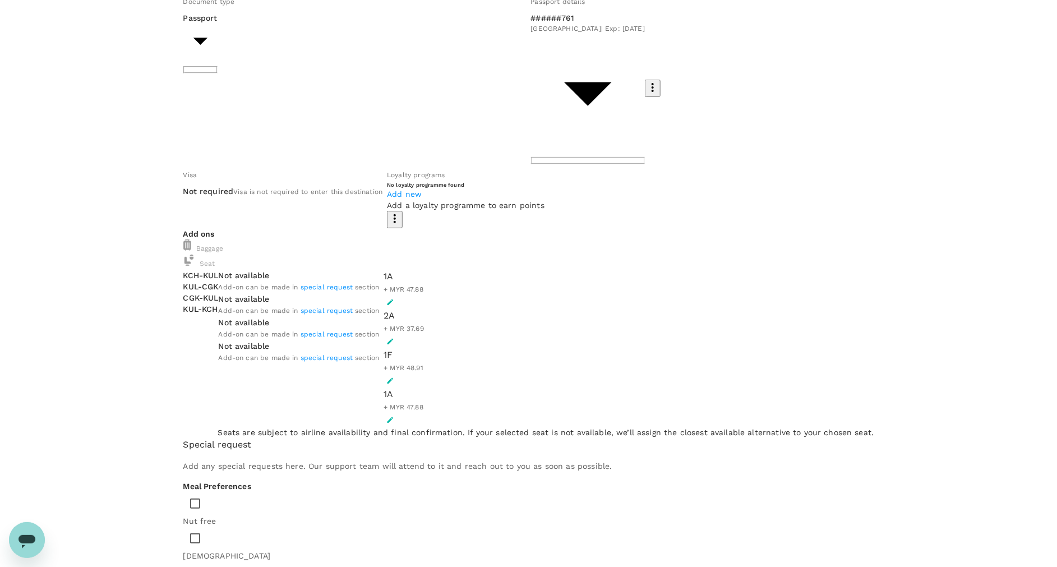
scroll to position [125, 0]
click at [305, 243] on div "Baggage" at bounding box center [528, 250] width 691 height 15
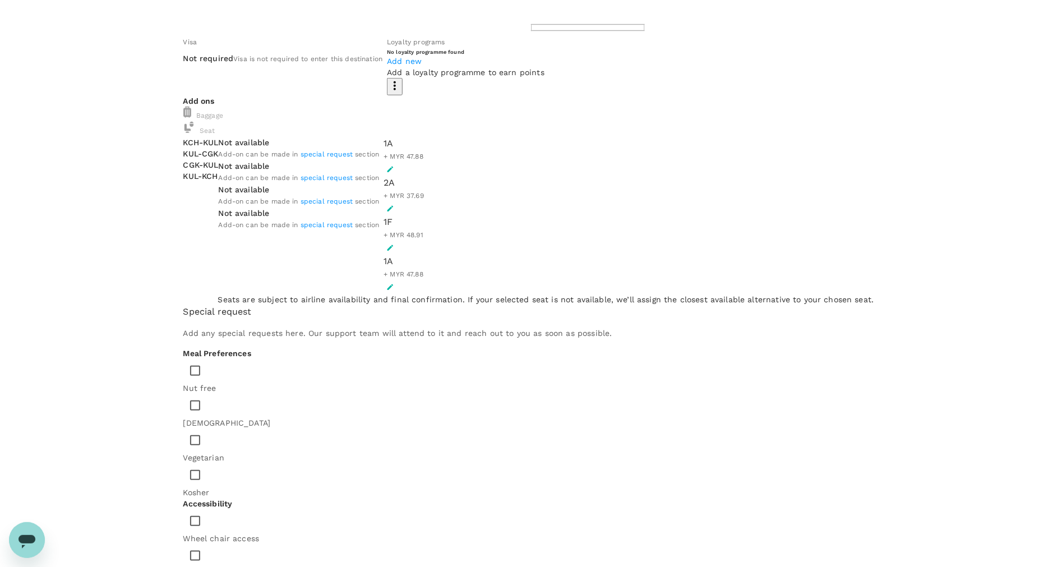
scroll to position [283, 0]
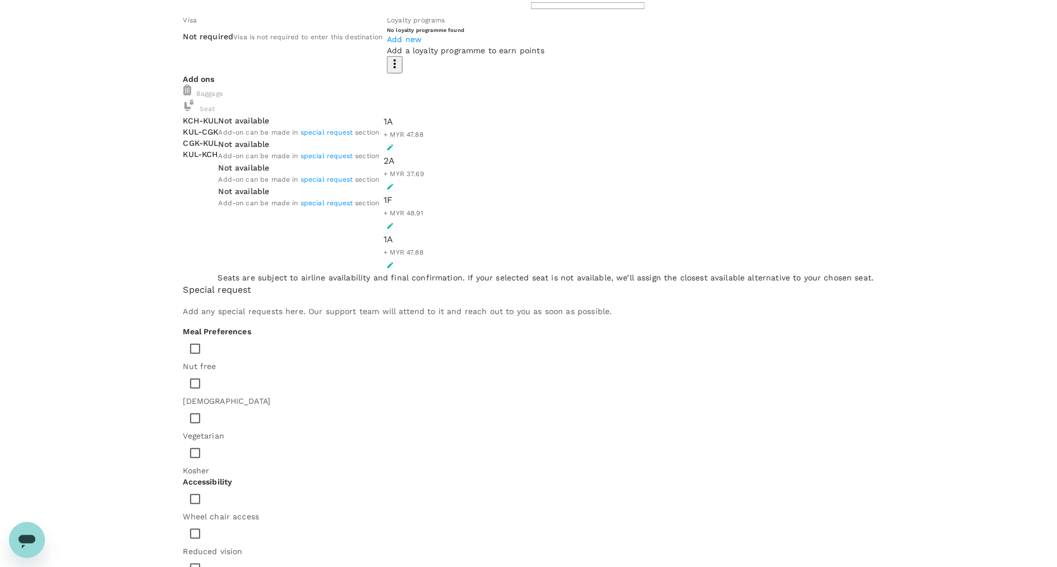
type textarea "Please add the Xtra Carry-On (2 pieces up to 14kg cabin baggage)."
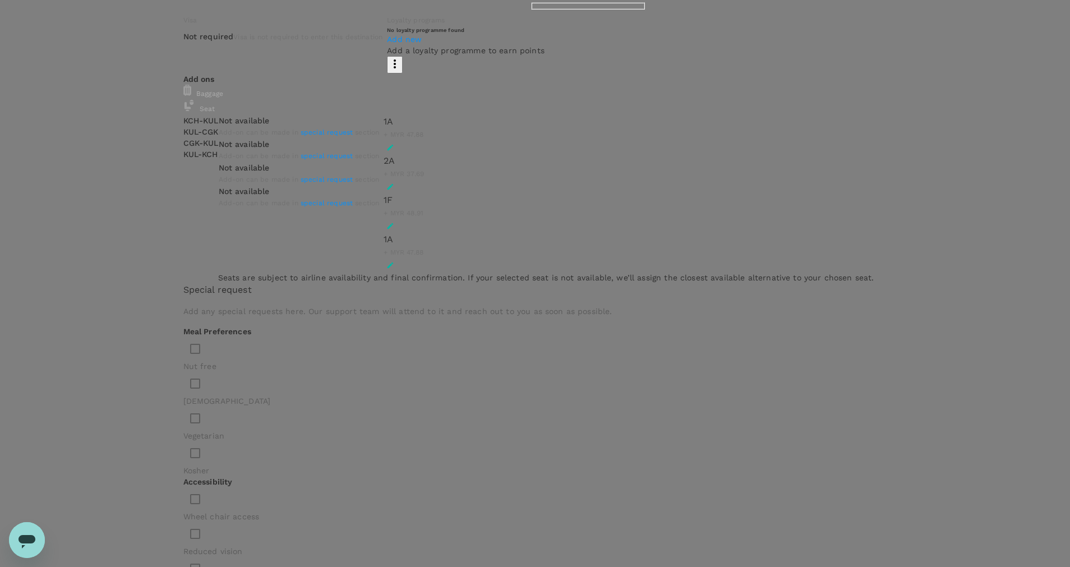
type textarea "Area Faculty Trainning @ [GEOGRAPHIC_DATA], [GEOGRAPHIC_DATA]."
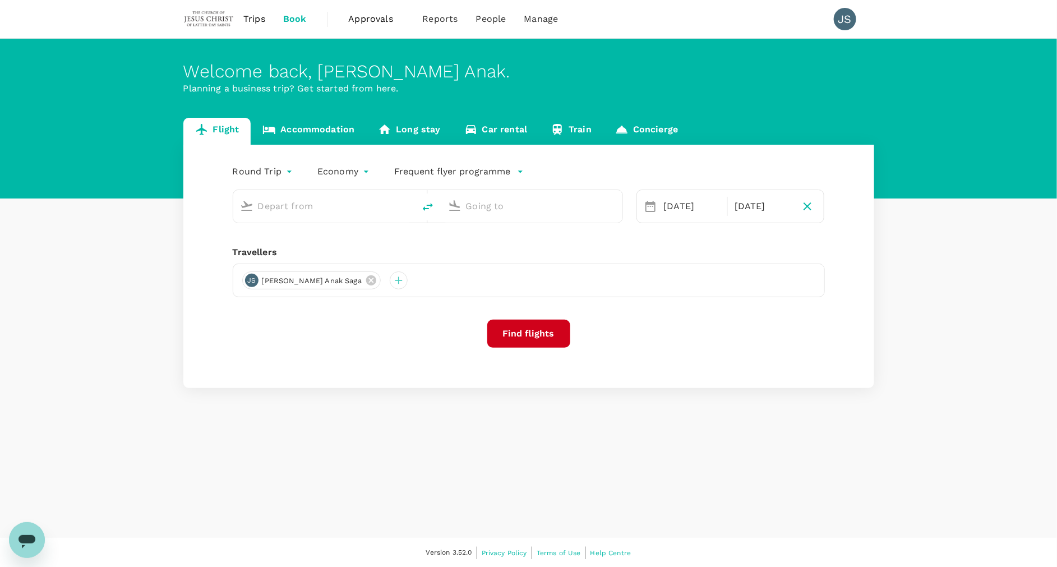
type input "Kuching Intl (KCH)"
type input "Soekarno-Hatta Intl (CGK)"
type input "Kuching Intl (KCH)"
type input "Soekarno-Hatta Intl (CGK)"
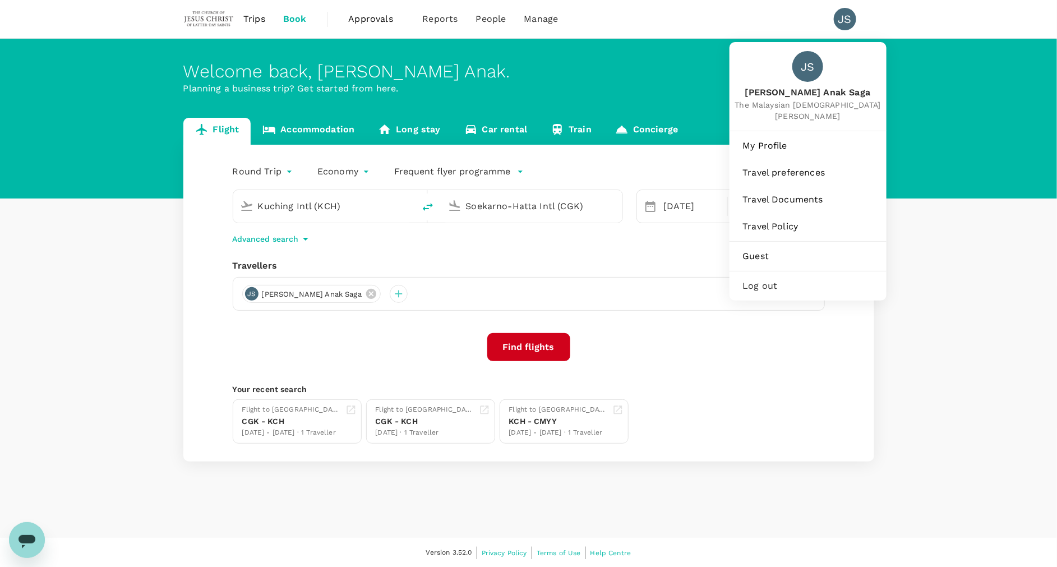
click at [848, 17] on div "JS" at bounding box center [845, 19] width 22 height 22
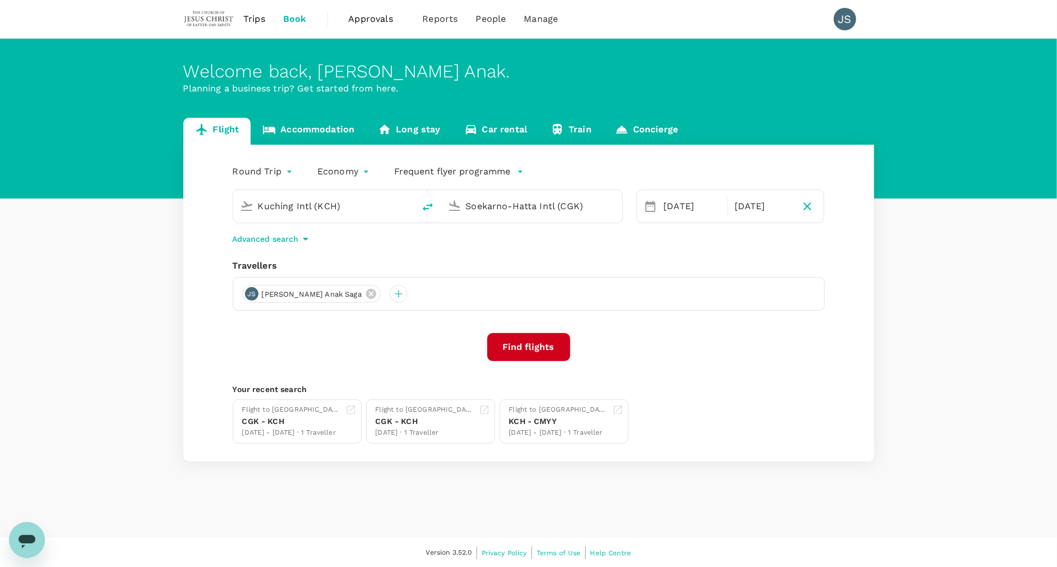
click at [848, 17] on div "JS" at bounding box center [845, 19] width 22 height 22
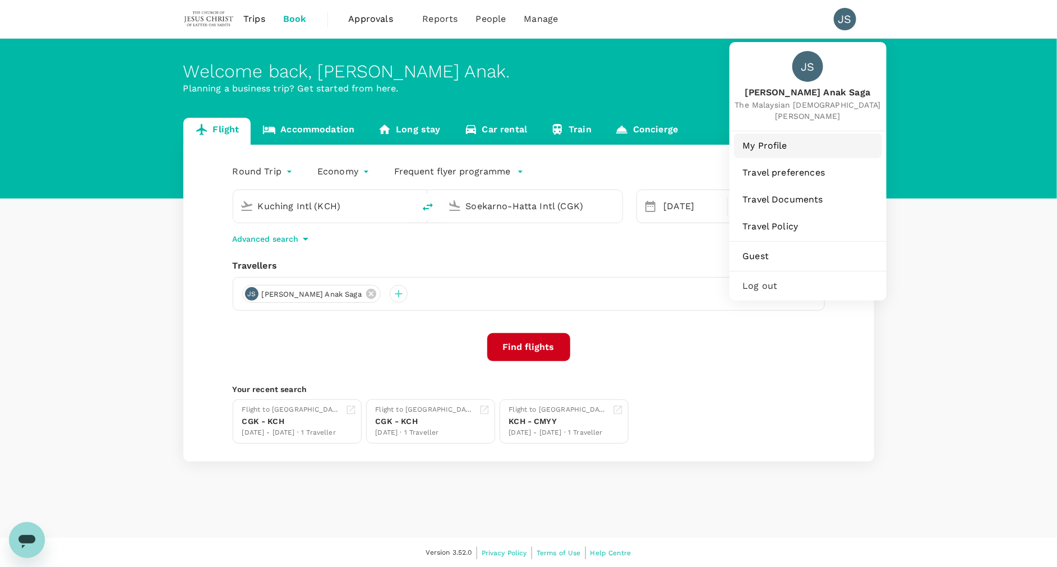
click at [773, 151] on span "My Profile" at bounding box center [808, 145] width 130 height 13
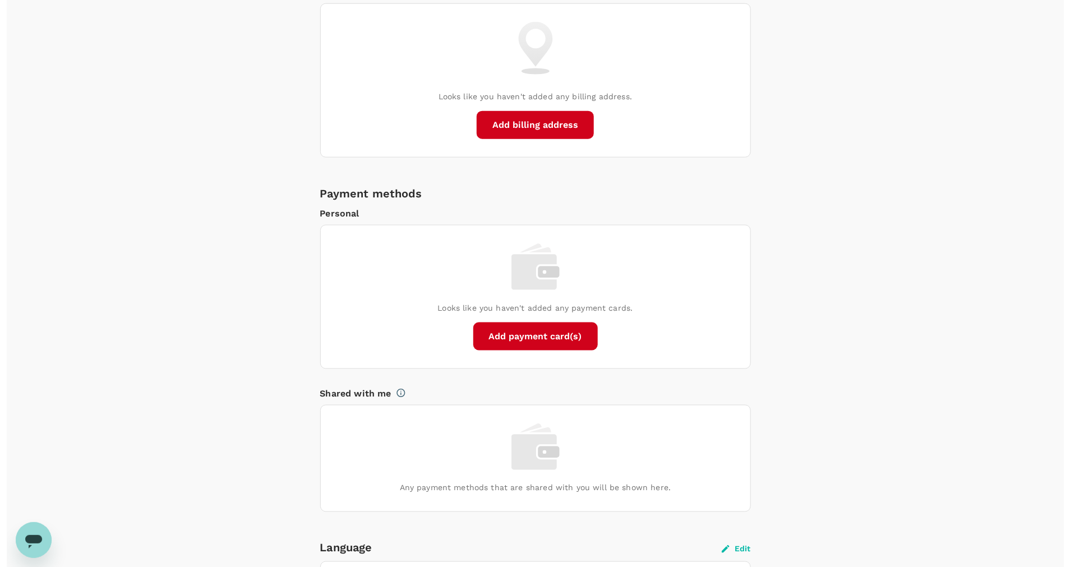
scroll to position [603, 0]
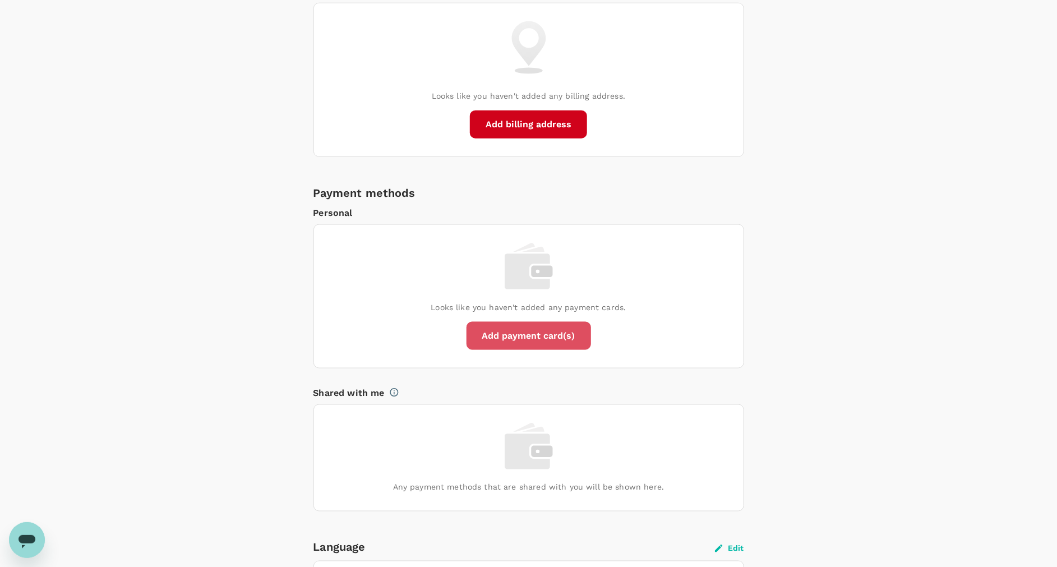
click at [547, 328] on button "Add payment card(s)" at bounding box center [529, 336] width 125 height 28
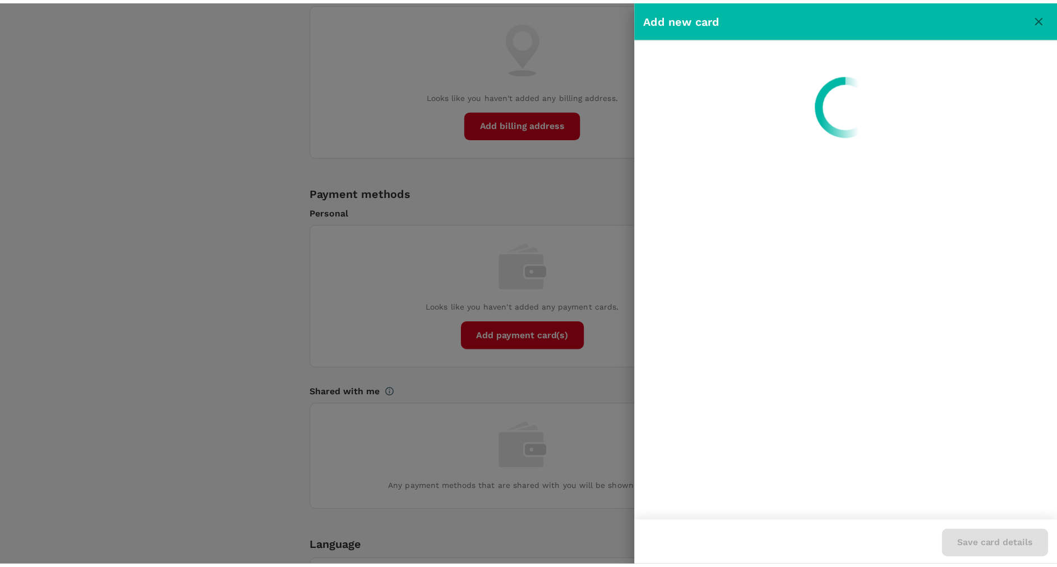
scroll to position [0, 0]
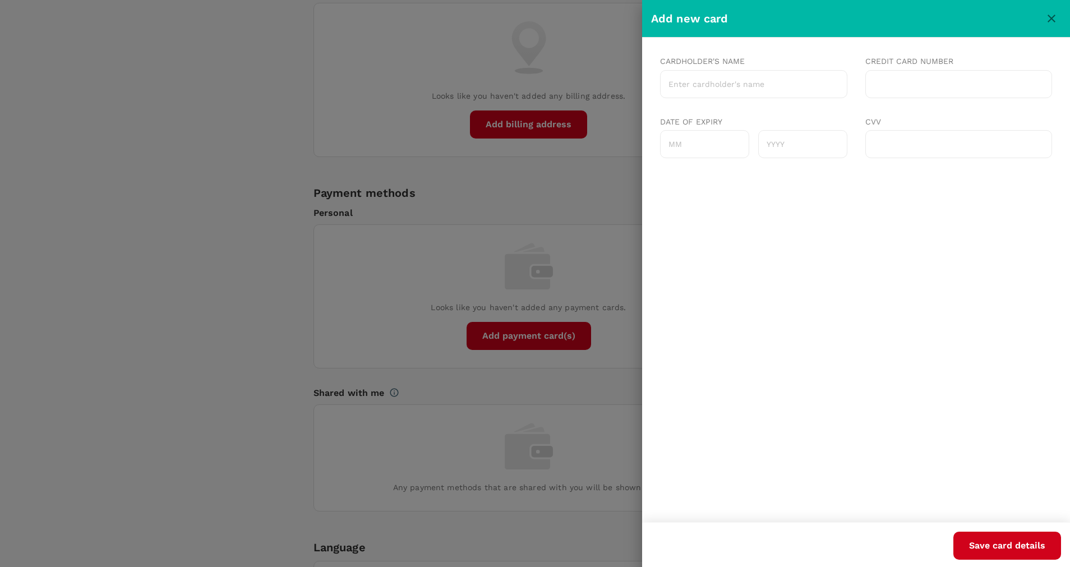
click at [706, 86] on input "Cardholder's name" at bounding box center [753, 84] width 187 height 28
type input "[PERSON_NAME] Saga"
click at [927, 77] on div at bounding box center [958, 84] width 187 height 28
click at [701, 140] on input "Date of expiry" at bounding box center [704, 144] width 89 height 28
type input "12"
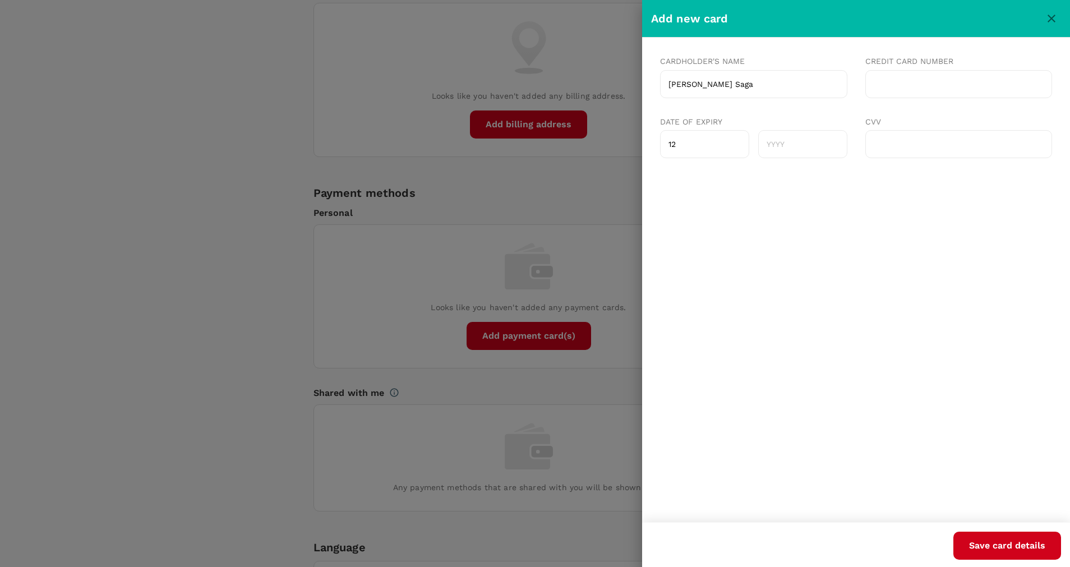
click at [789, 150] on input "text" at bounding box center [802, 144] width 89 height 28
type input "2029"
click at [1017, 545] on button "Save card details" at bounding box center [1008, 546] width 108 height 28
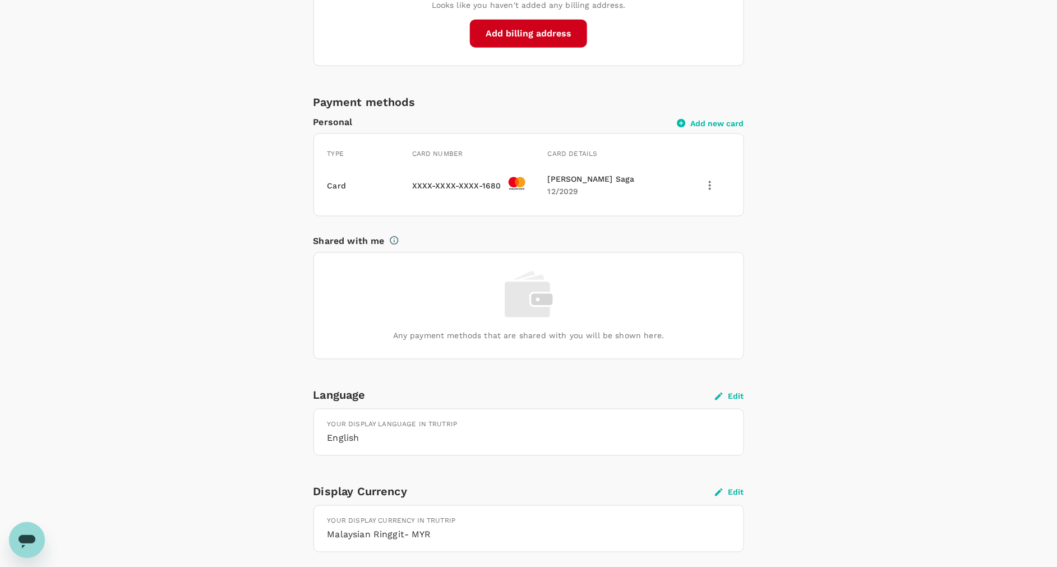
scroll to position [749, 0]
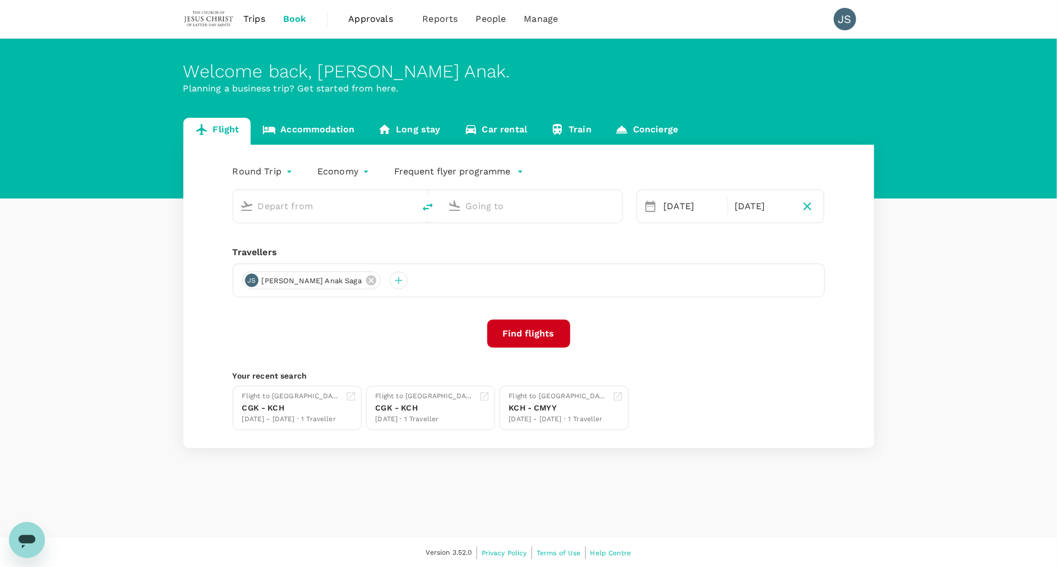
type input "Kuching Intl (KCH)"
type input "Soekarno-Hatta Intl (CGK)"
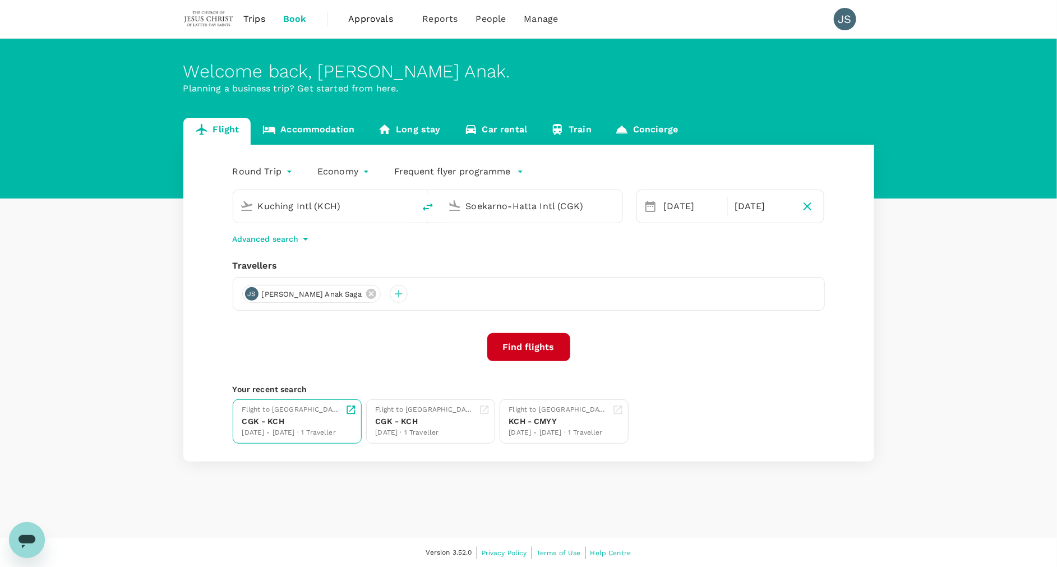
click at [305, 426] on div "CGK - KCH" at bounding box center [291, 422] width 99 height 12
click at [540, 346] on button "Find flights" at bounding box center [528, 347] width 83 height 28
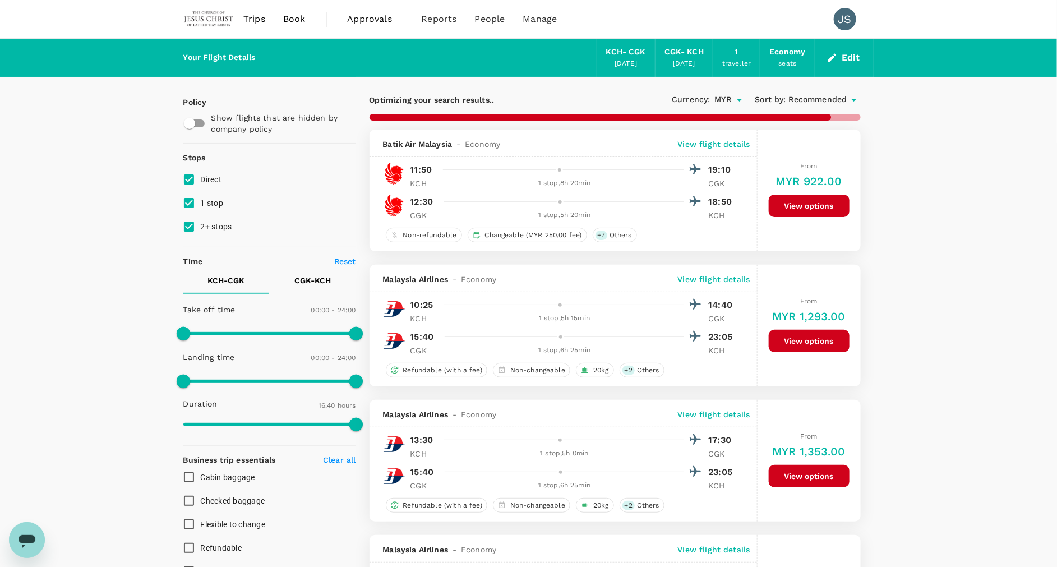
type input "1315"
type input "1455"
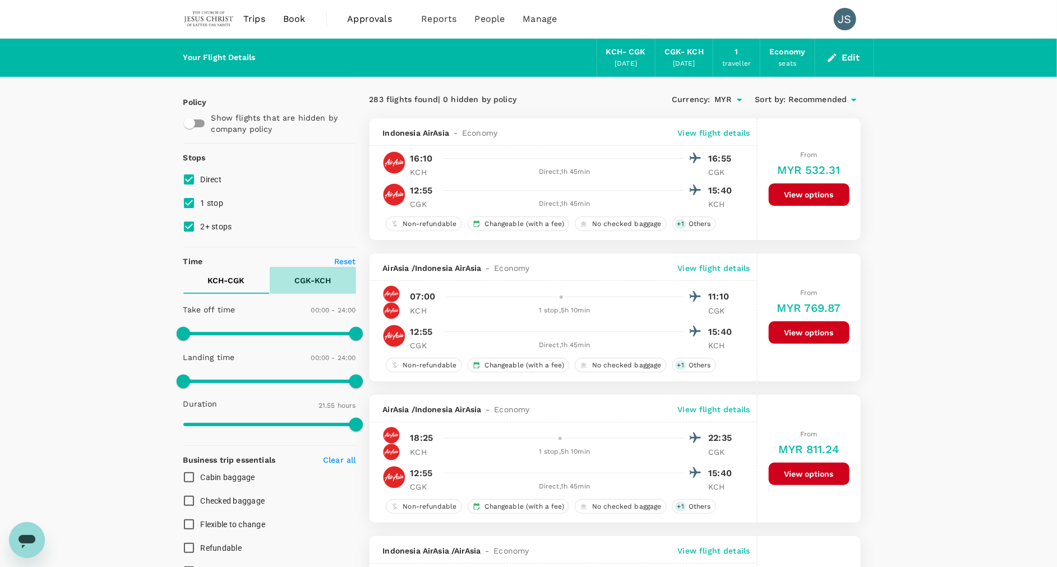
click at [311, 280] on p "CGK - KCH" at bounding box center [313, 280] width 36 height 11
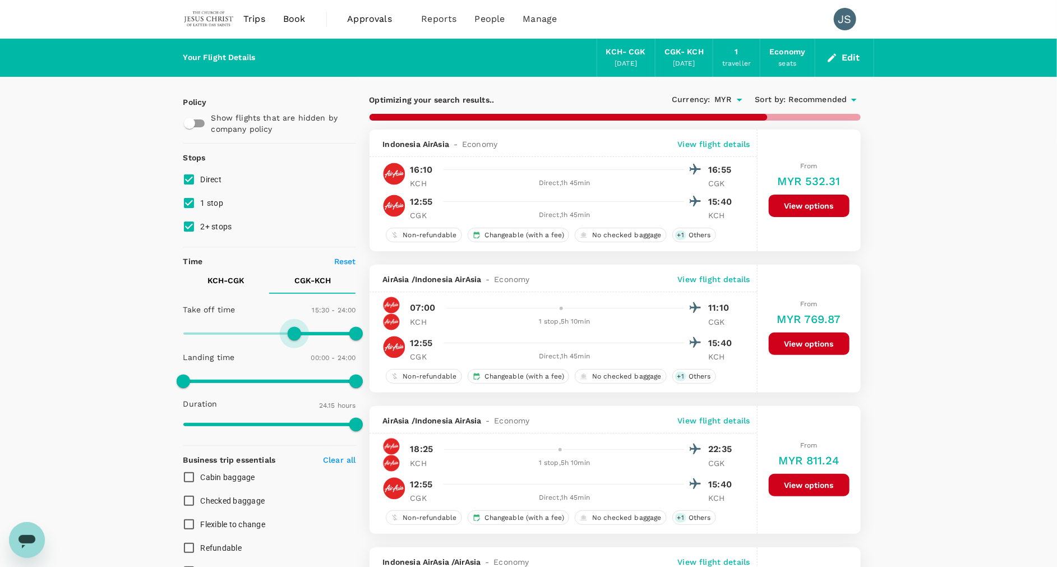
drag, startPoint x: 185, startPoint y: 328, endPoint x: 293, endPoint y: 334, distance: 109.0
click at [293, 334] on span at bounding box center [294, 333] width 13 height 13
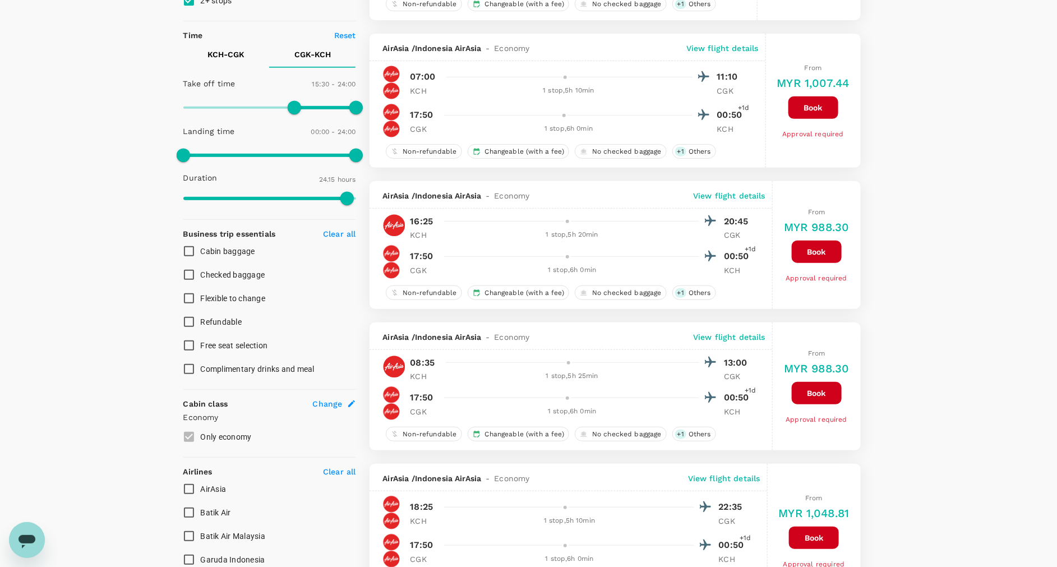
scroll to position [227, 0]
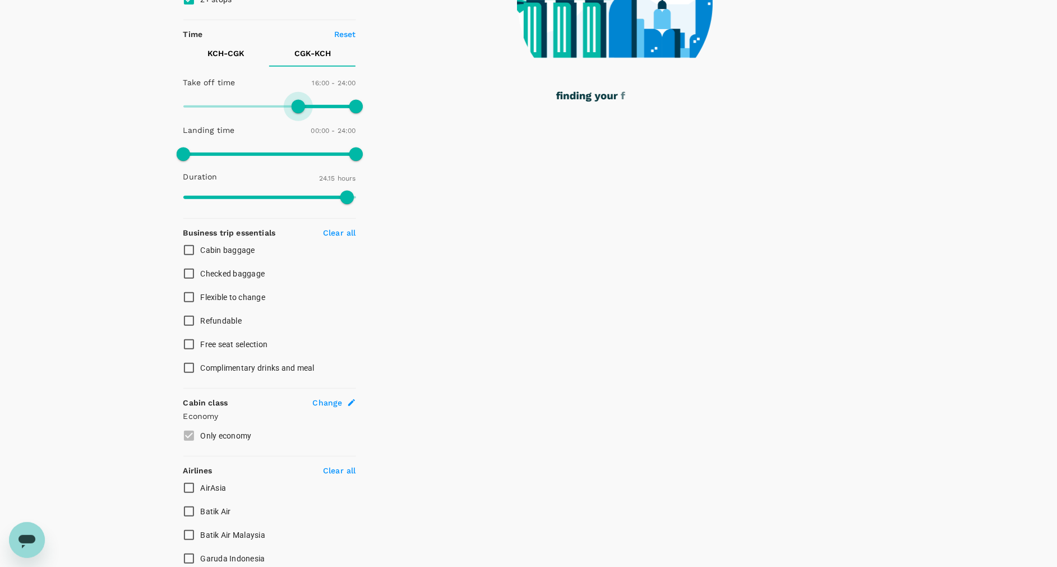
type input "930"
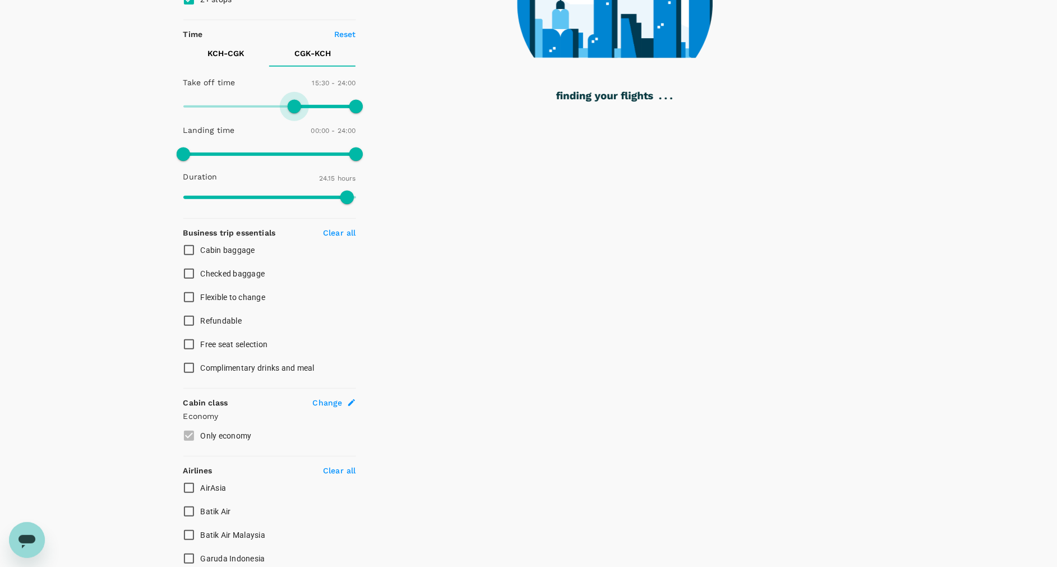
click at [294, 111] on span at bounding box center [294, 106] width 13 height 13
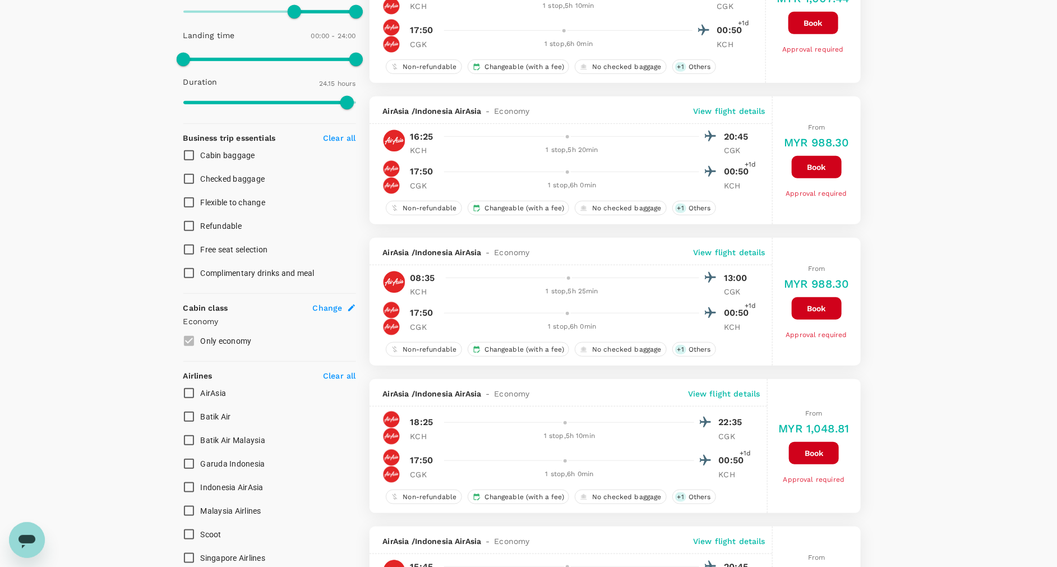
scroll to position [327, 0]
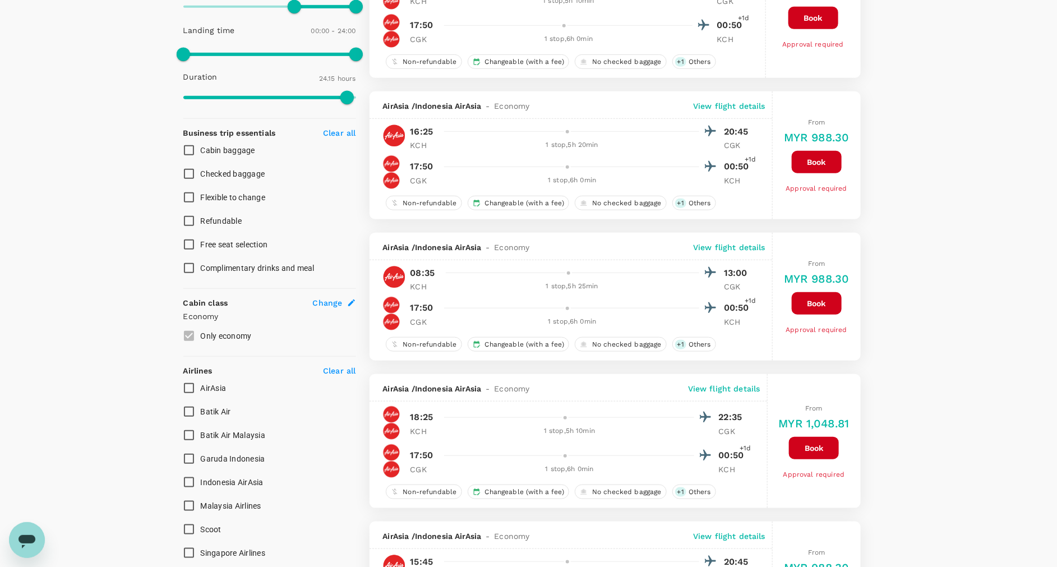
click at [820, 303] on button "Book" at bounding box center [817, 303] width 50 height 22
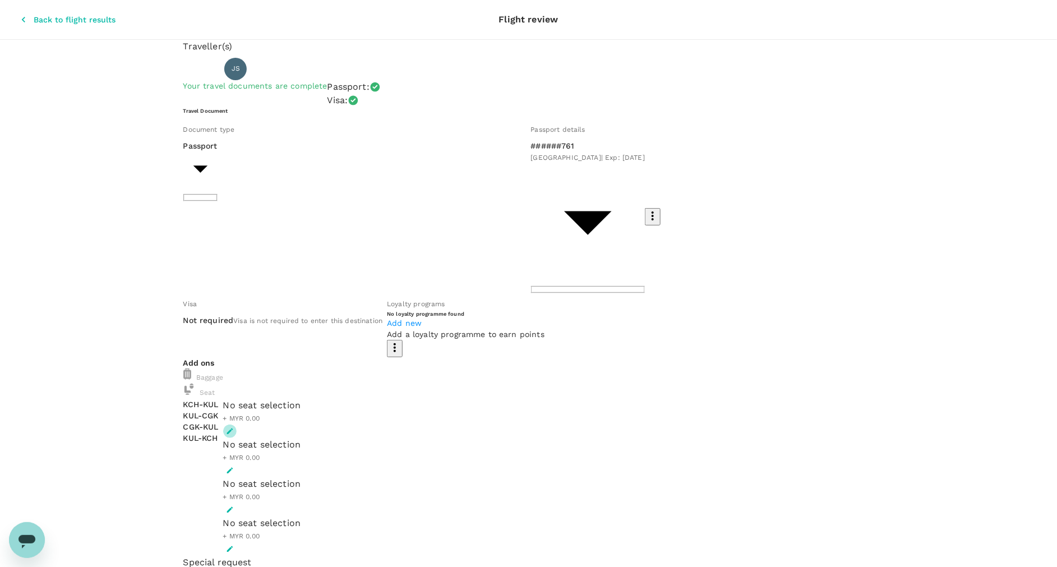
click at [234, 427] on icon "button" at bounding box center [230, 431] width 8 height 8
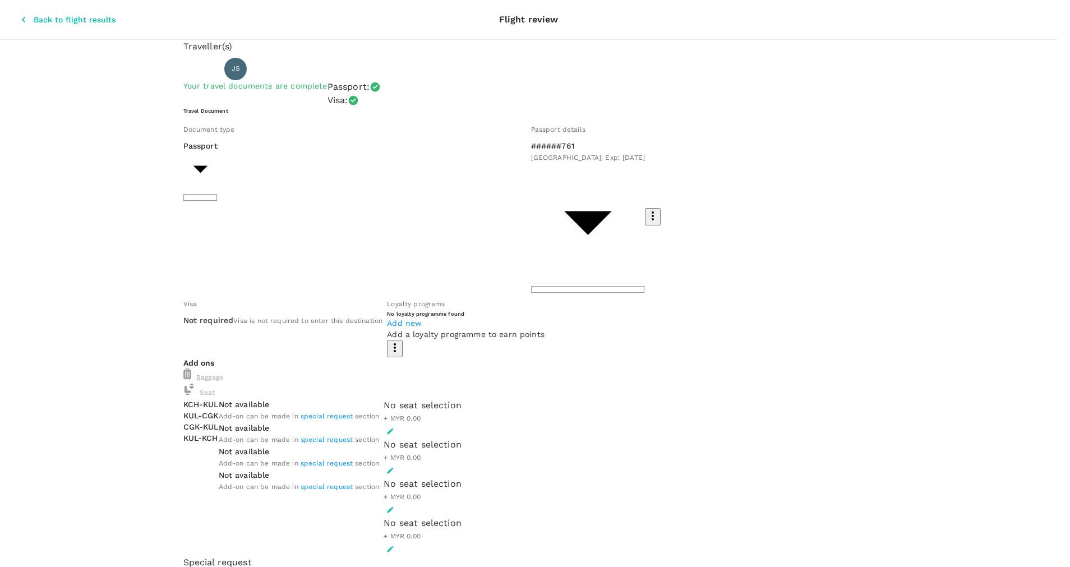
click at [394, 427] on icon "button" at bounding box center [391, 431] width 8 height 8
click at [198, 158] on p "Select" at bounding box center [144, 163] width 108 height 11
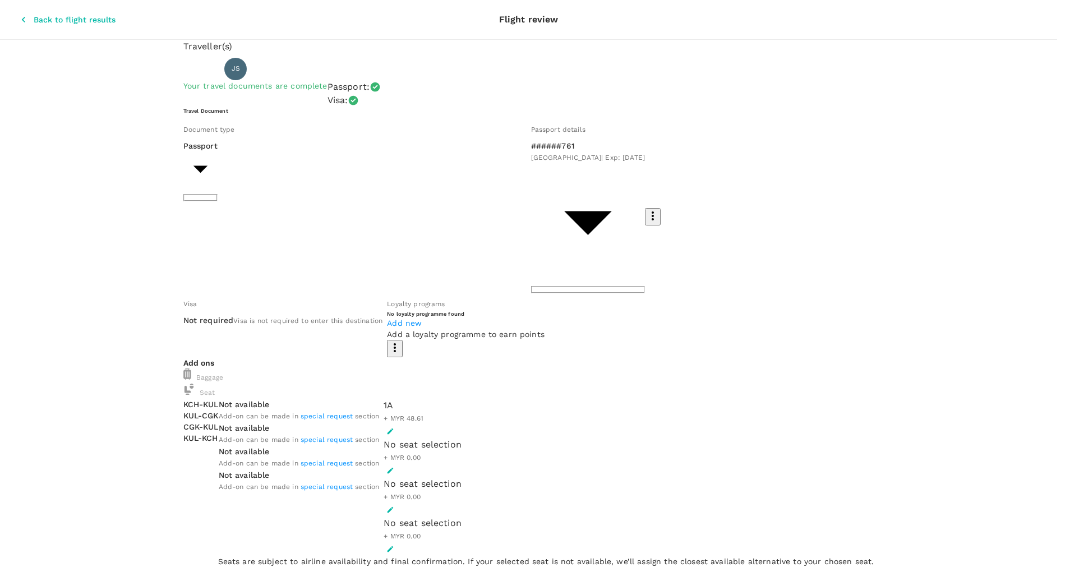
click at [928, 159] on p "Select" at bounding box center [897, 163] width 108 height 11
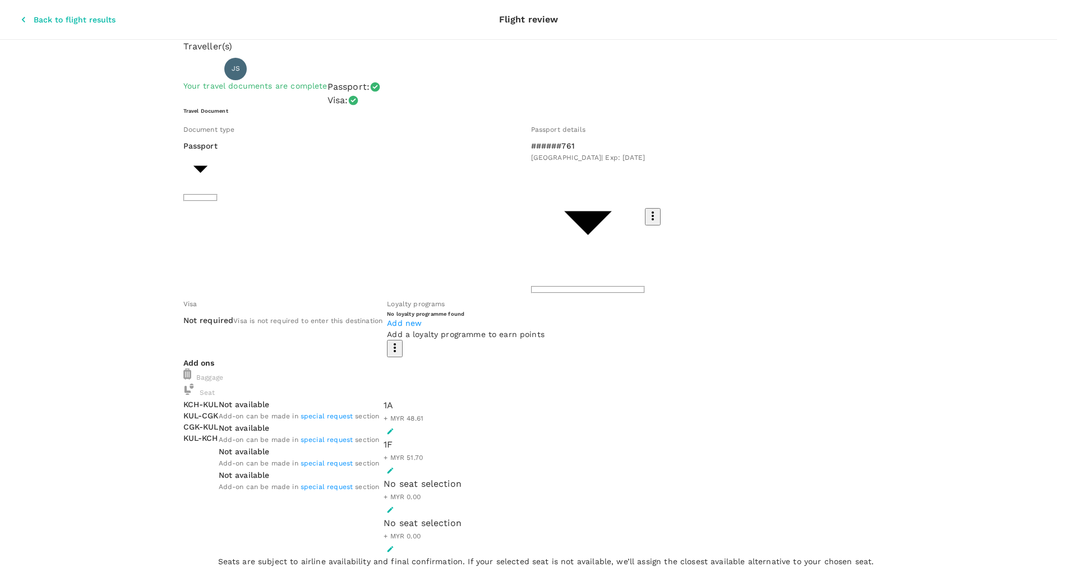
click at [198, 158] on p "Select" at bounding box center [144, 163] width 108 height 11
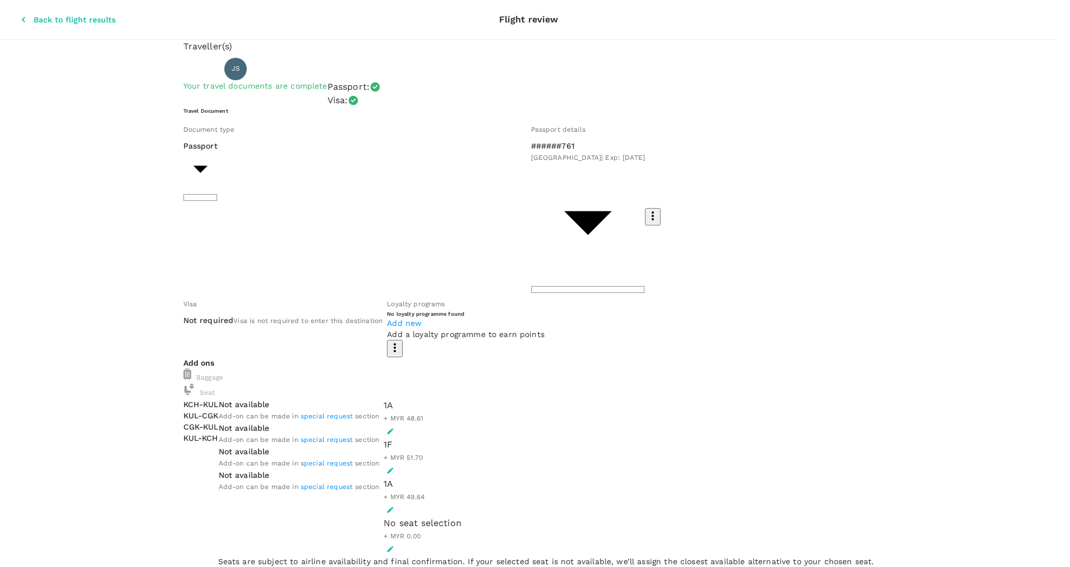
click at [198, 158] on p "Select" at bounding box center [144, 163] width 108 height 11
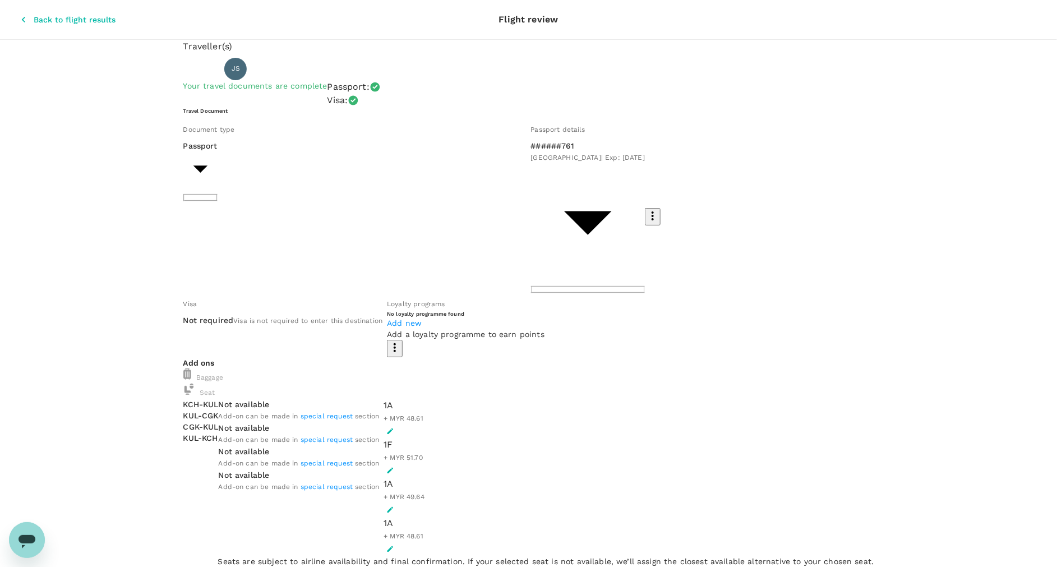
scroll to position [104, 0]
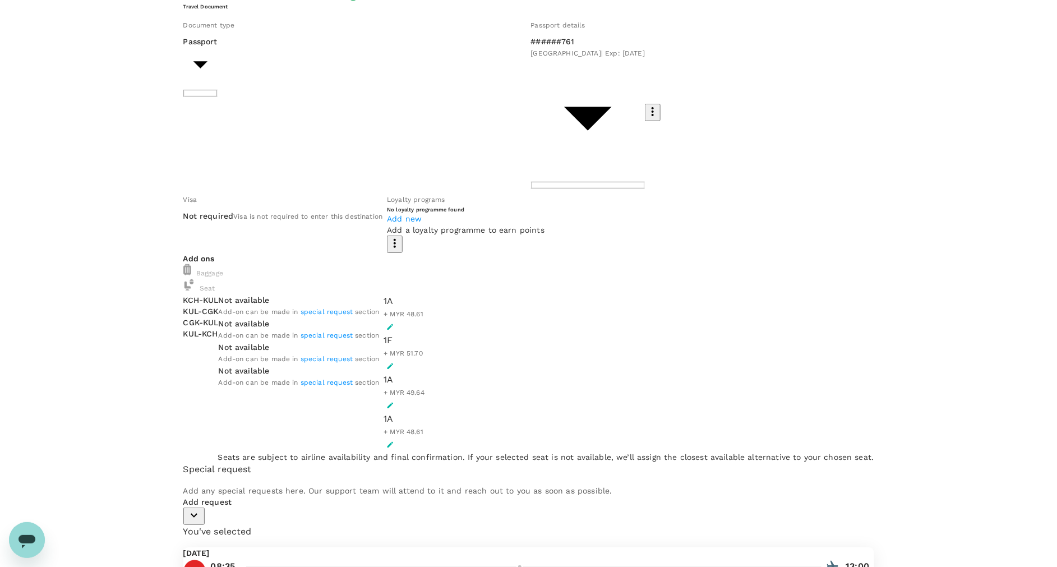
click at [237, 496] on div "Add request" at bounding box center [528, 510] width 691 height 29
click at [236, 500] on p "Add request" at bounding box center [528, 501] width 691 height 11
click at [201, 509] on icon "button" at bounding box center [193, 515] width 13 height 13
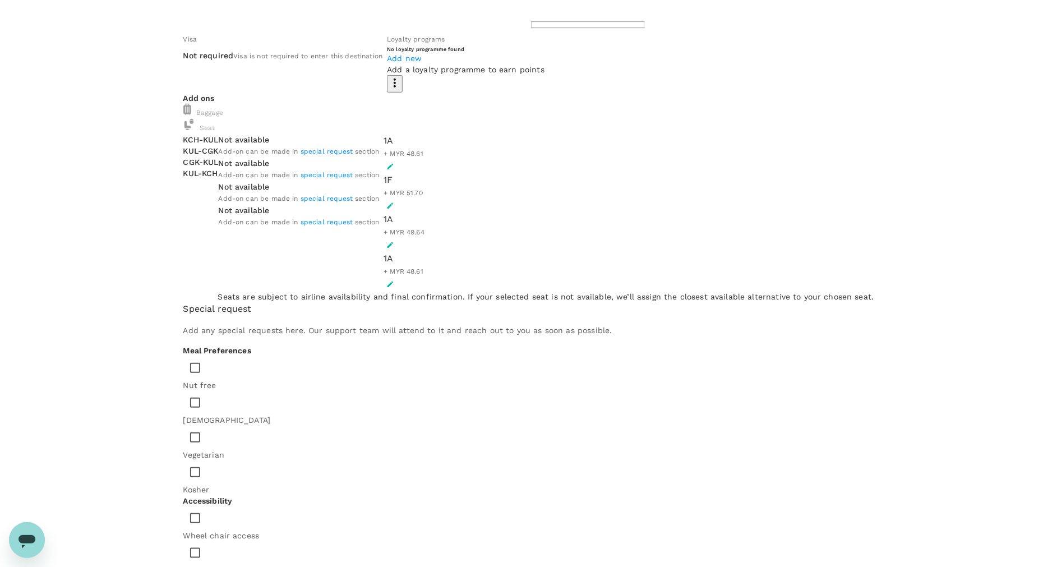
scroll to position [283, 0]
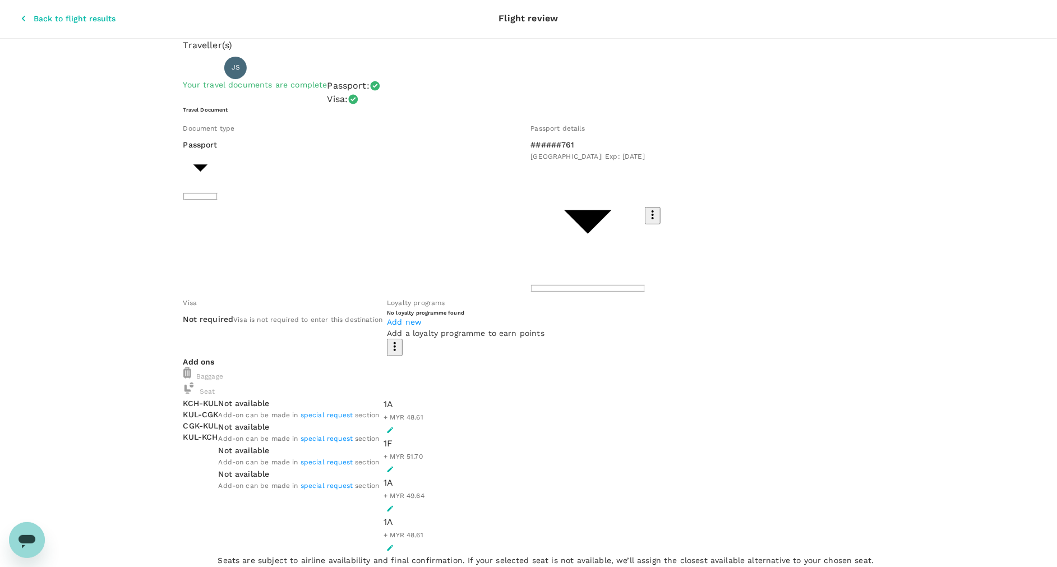
scroll to position [0, 0]
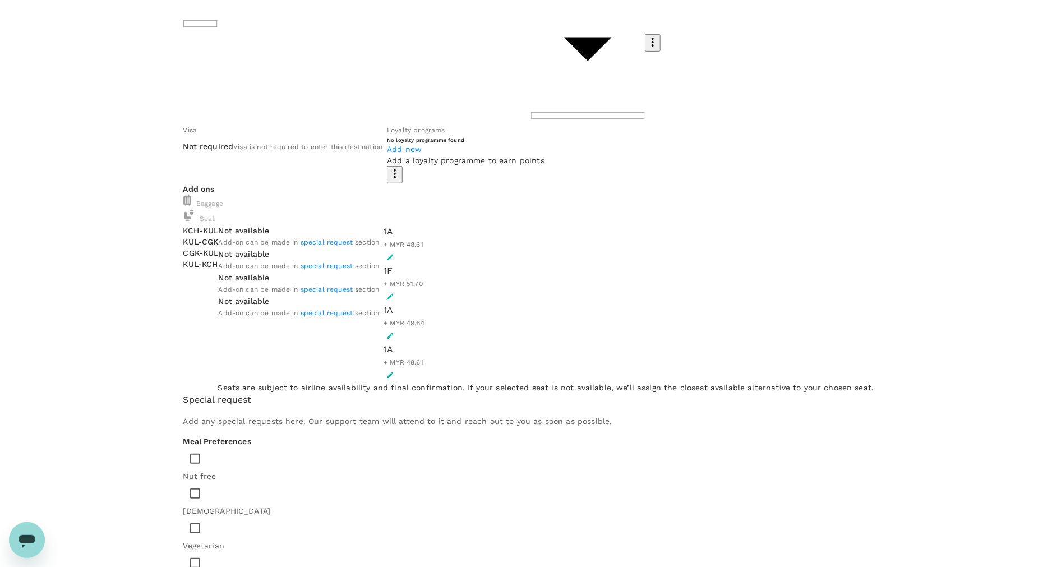
scroll to position [283, 0]
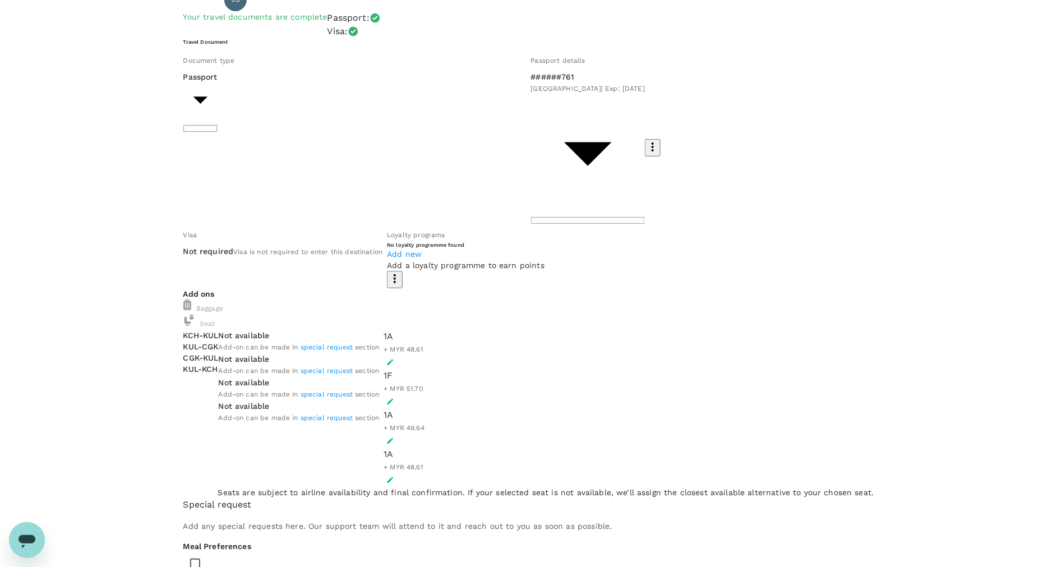
scroll to position [0, 0]
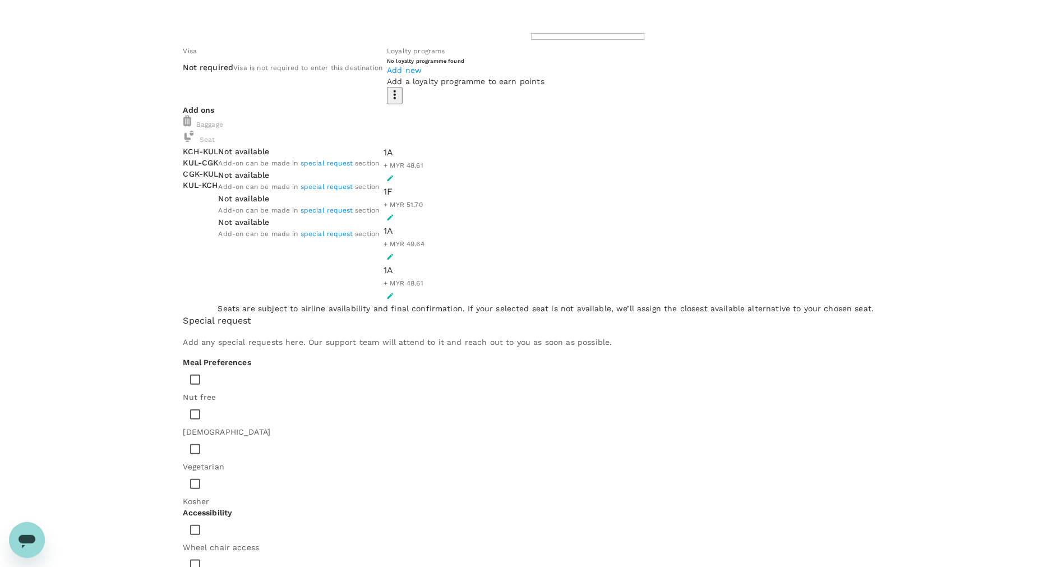
scroll to position [252, 0]
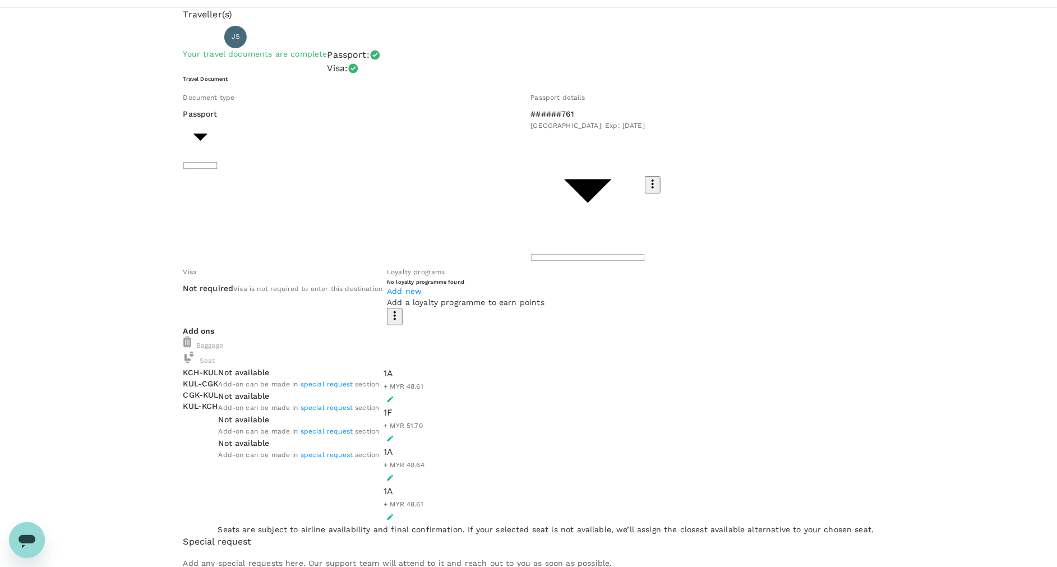
scroll to position [37, 0]
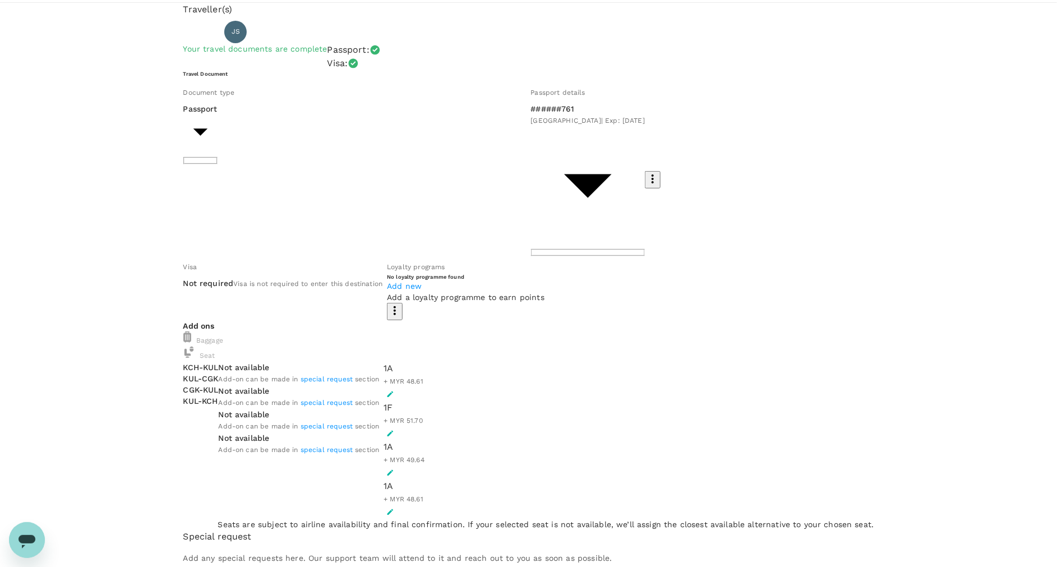
drag, startPoint x: 462, startPoint y: 326, endPoint x: 394, endPoint y: 326, distance: 68.4
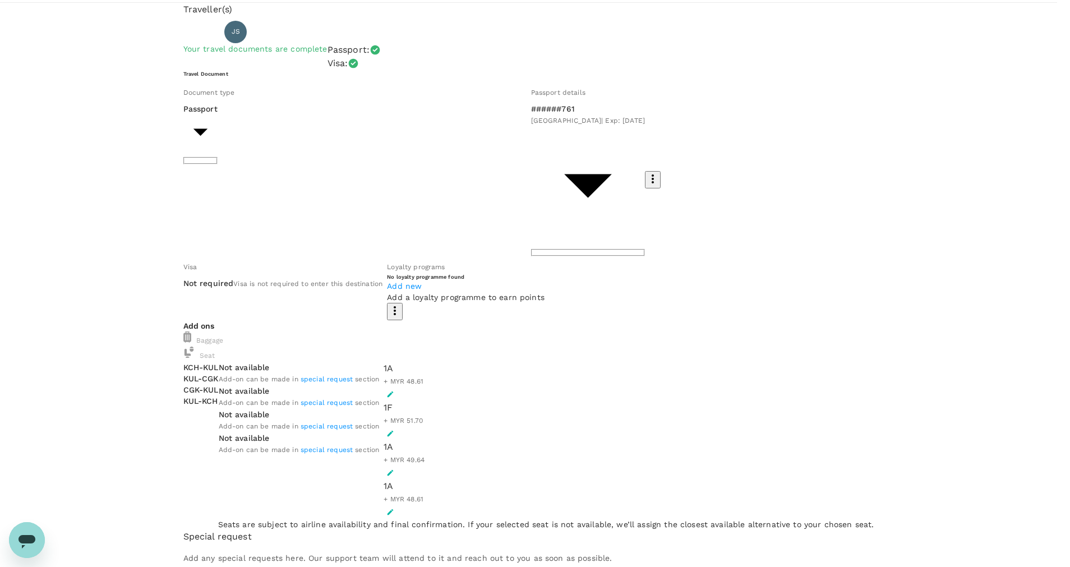
drag, startPoint x: 384, startPoint y: 326, endPoint x: 466, endPoint y: 323, distance: 82.0
drag, startPoint x: 466, startPoint y: 323, endPoint x: 410, endPoint y: 323, distance: 56.7
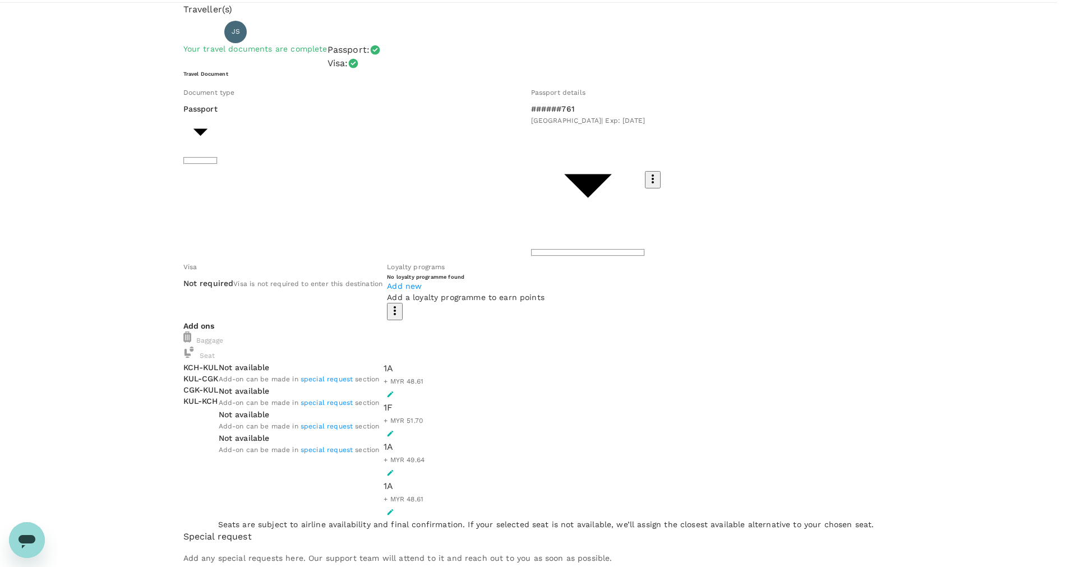
drag, startPoint x: 384, startPoint y: 326, endPoint x: 448, endPoint y: 320, distance: 64.3
drag, startPoint x: 460, startPoint y: 326, endPoint x: 384, endPoint y: 329, distance: 76.3
copy div "Soekarno-Hatta Intl 27 Oct 2025"
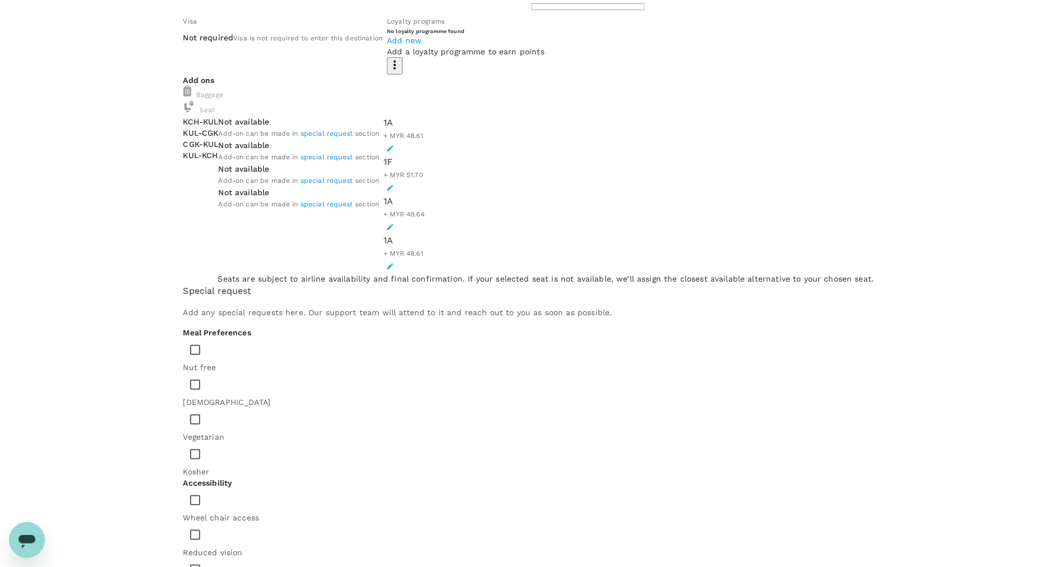
paste textarea "Soekarno-Hatta Intl 27 Oct 2025"
drag, startPoint x: 261, startPoint y: 472, endPoint x: 199, endPoint y: 473, distance: 62.3
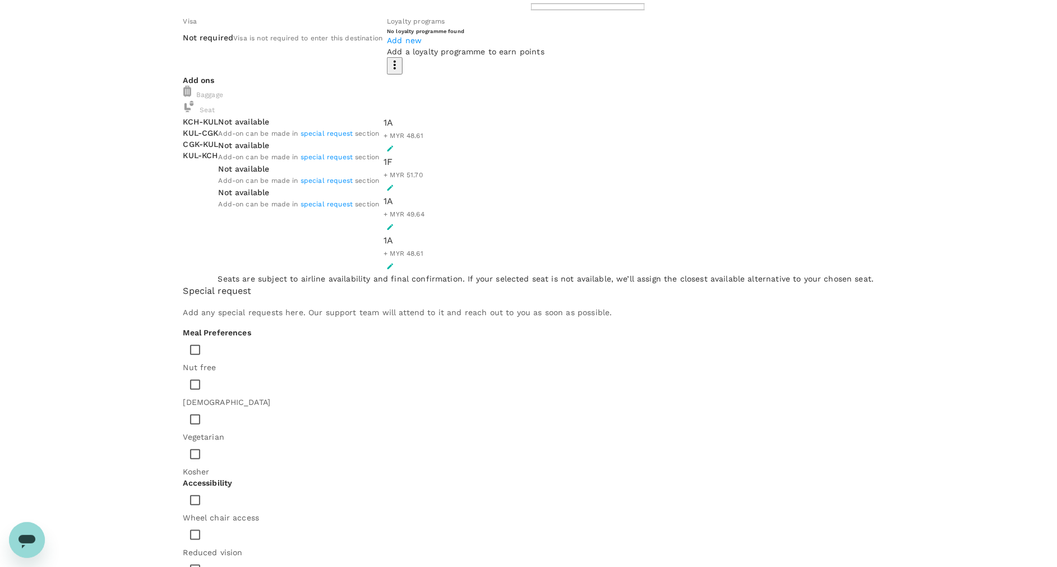
paste textarea "[DATE]"
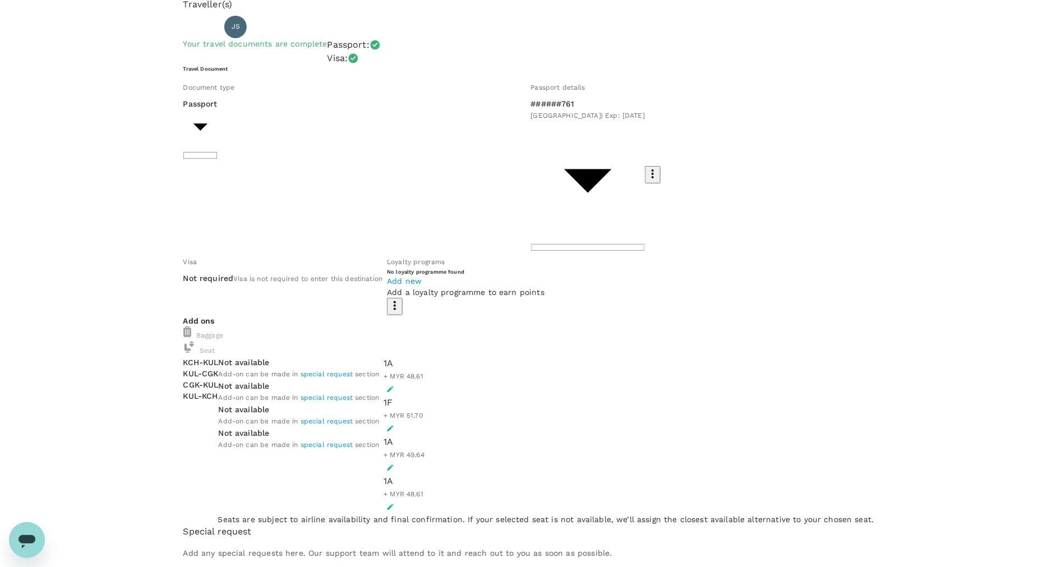
scroll to position [42, 0]
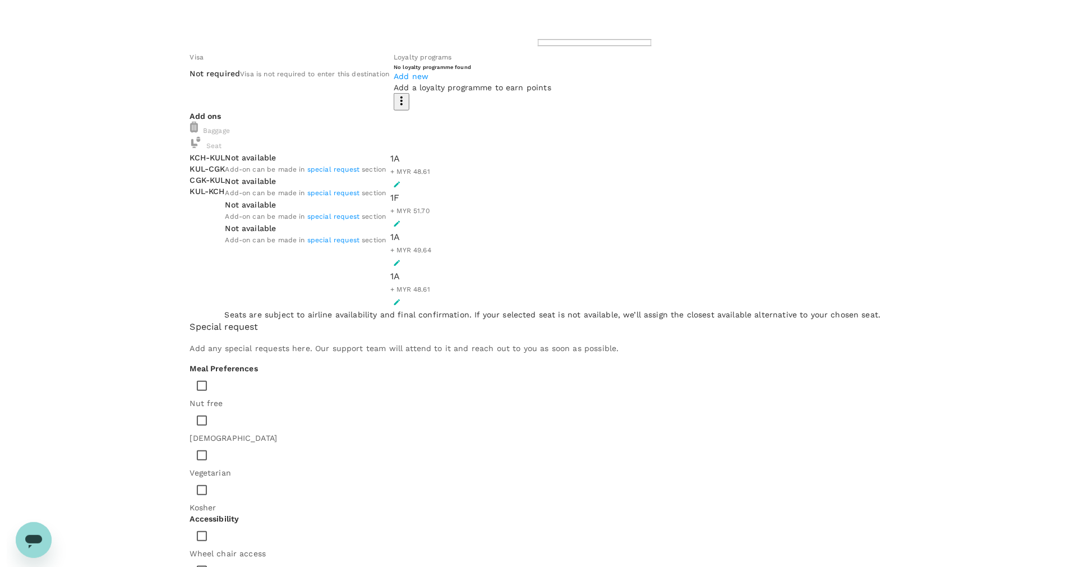
scroll to position [283, 0]
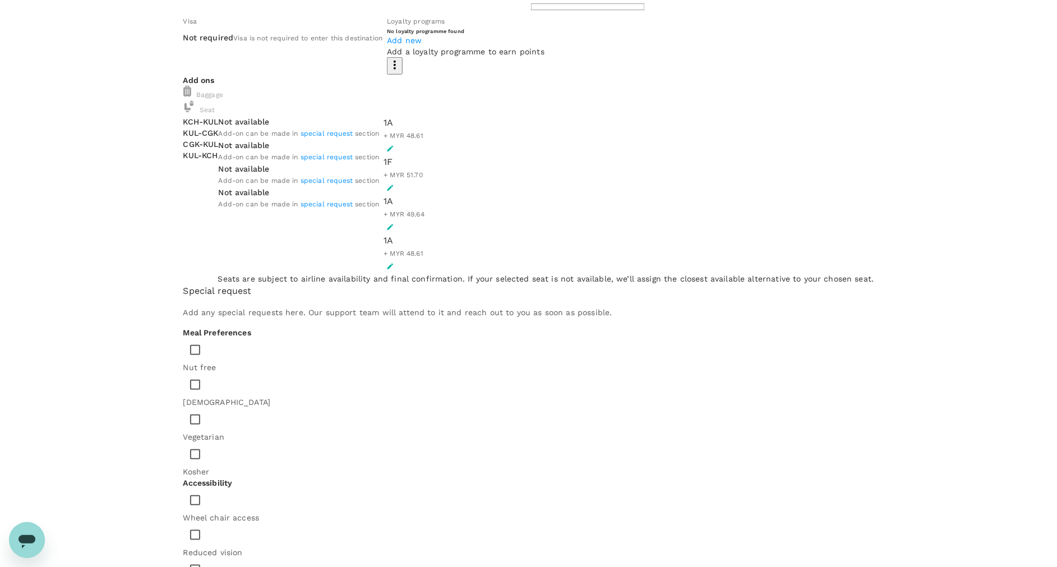
drag, startPoint x: 506, startPoint y: 461, endPoint x: 200, endPoint y: 459, distance: 305.7
type textarea "Please add: -Xtra Carry-On (Total of 14kgs pf 2 pieces cabin baggage allowance)."
type input "9fe7f8b7-ba83-427a-9ba0-18aa0b3fa1eb"
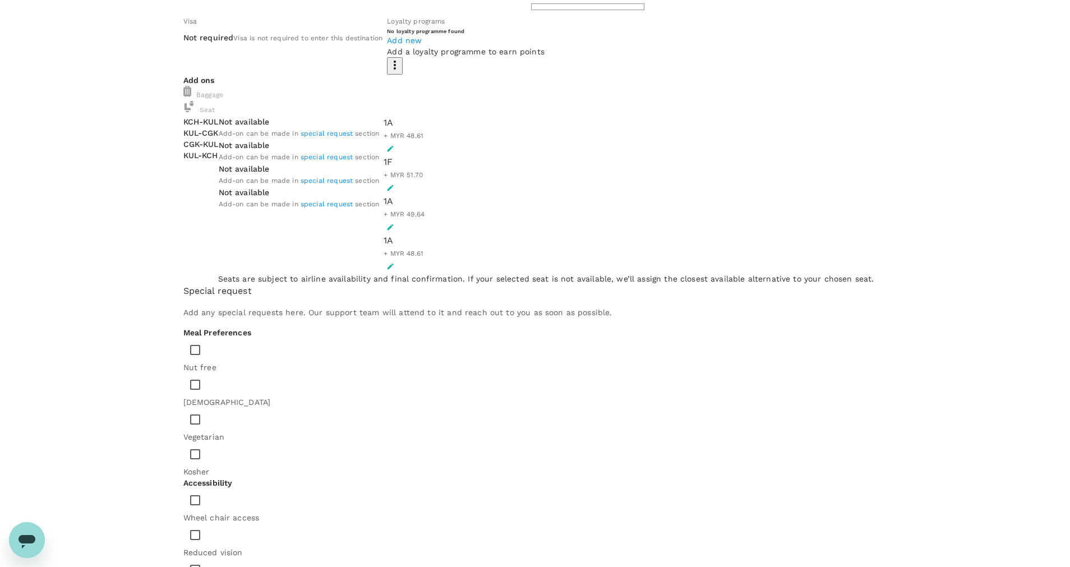
type textarea "2025 Area Faculty Training at Bogor, Indonesia."
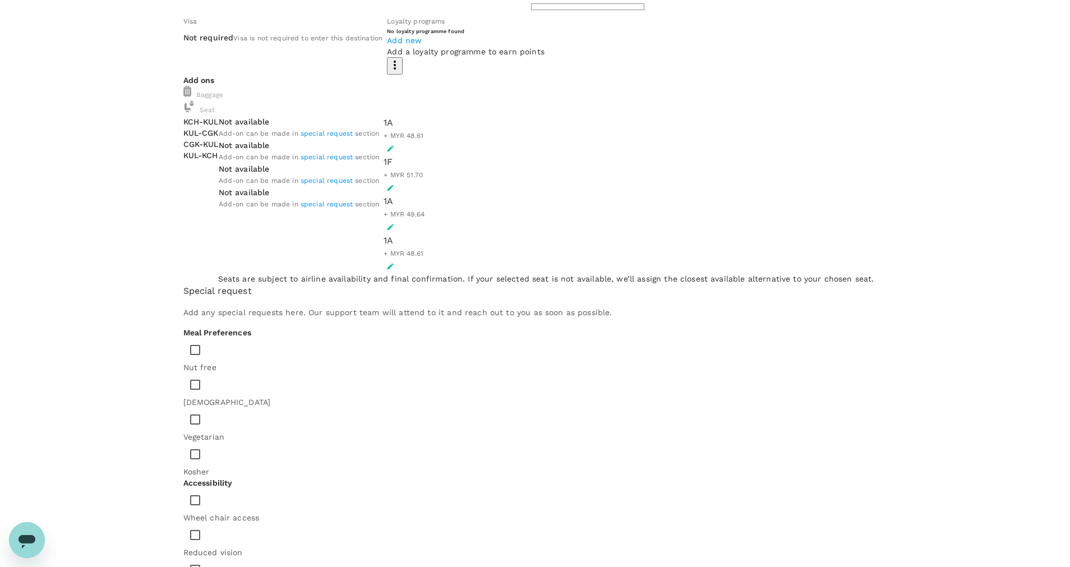
scroll to position [219, 0]
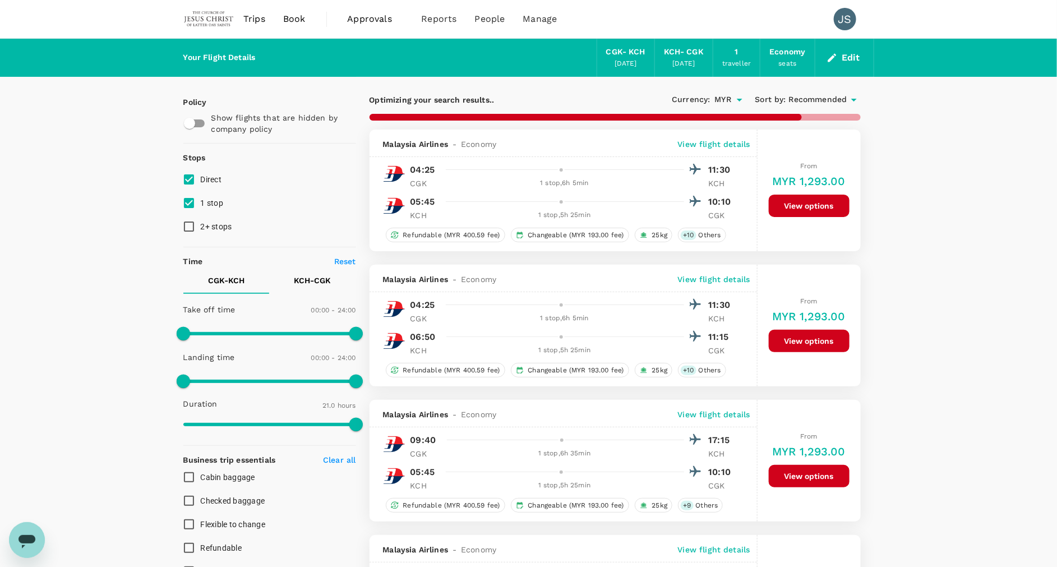
click at [249, 20] on span "Trips" at bounding box center [254, 18] width 22 height 13
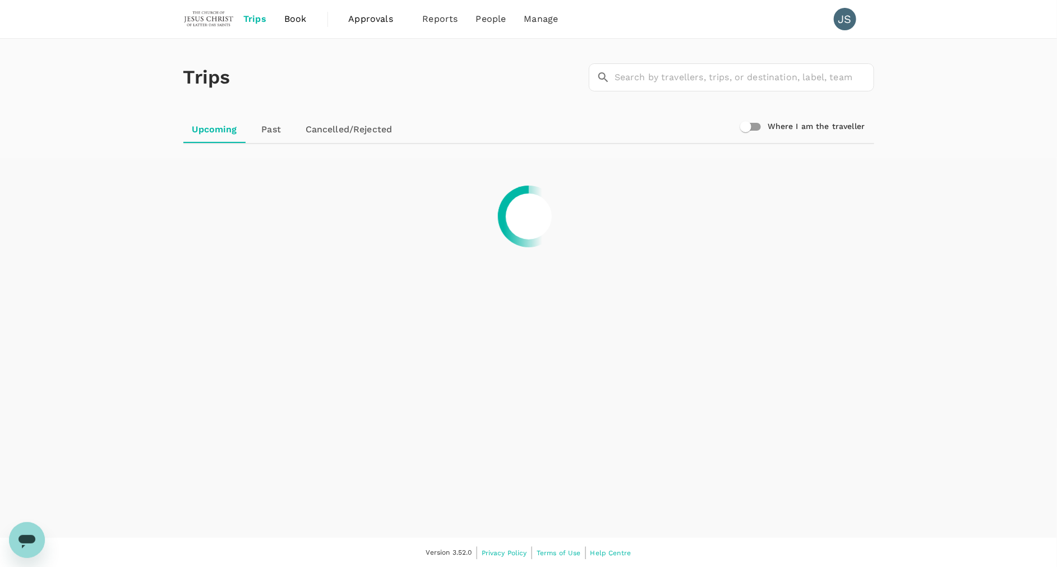
click at [296, 21] on span "Book" at bounding box center [295, 18] width 22 height 13
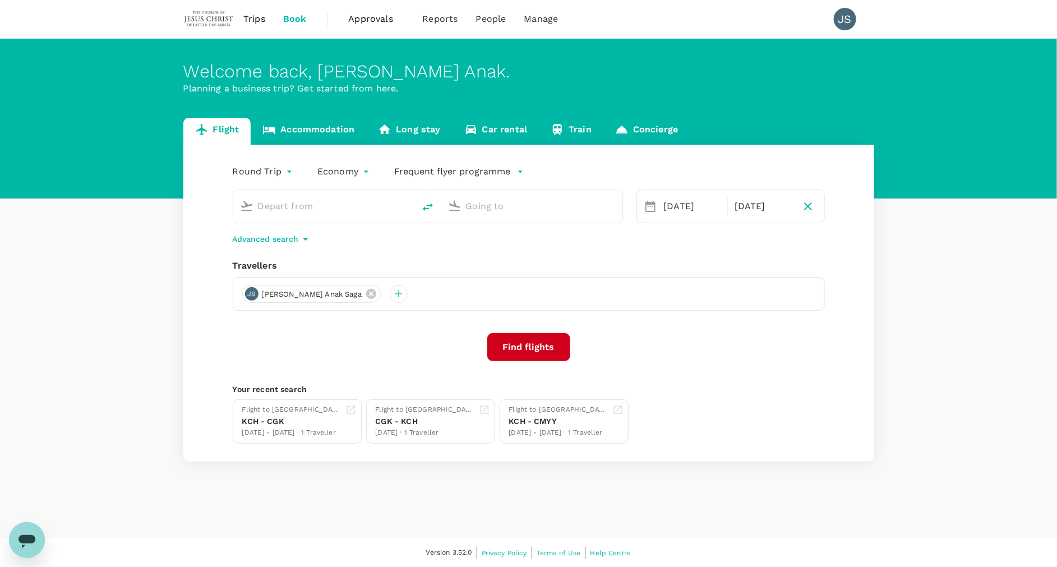
type input "Soekarno-Hatta Intl (CGK)"
type input "Kuching Intl (KCH)"
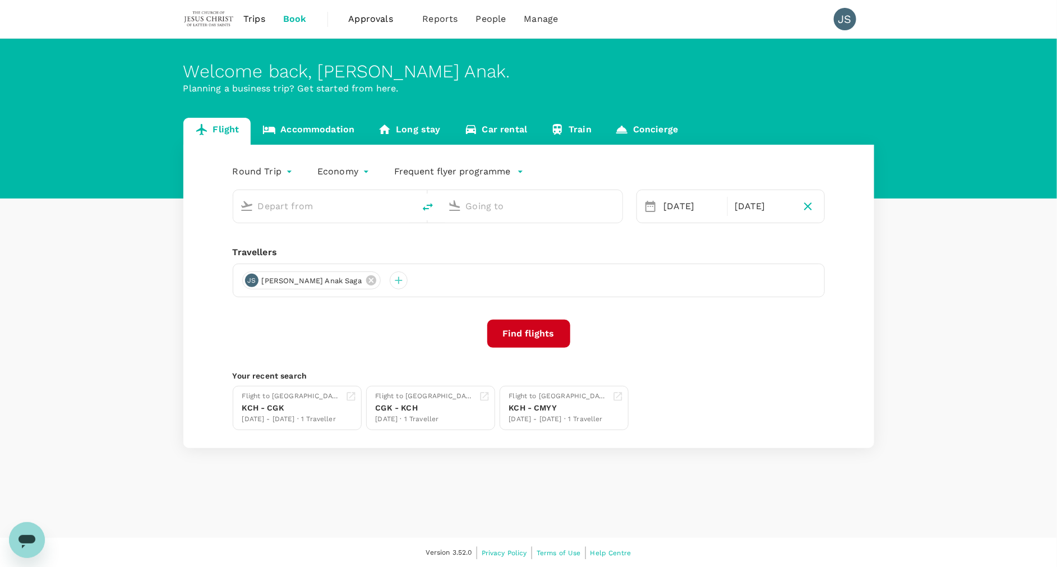
type input "Soekarno-Hatta Intl (CGK)"
type input "Kuching Intl (KCH)"
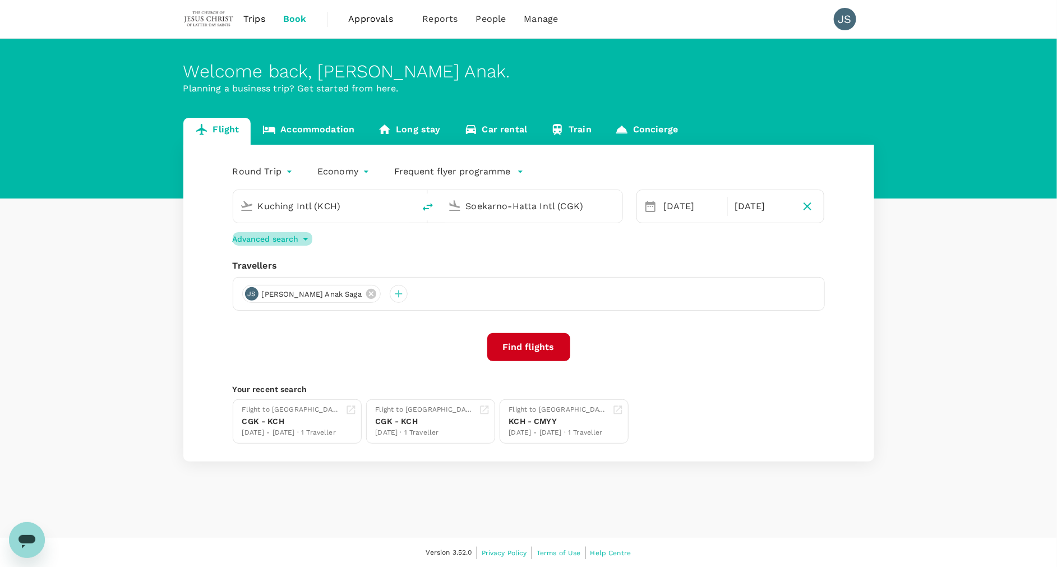
click at [291, 243] on p "Advanced search" at bounding box center [266, 238] width 66 height 11
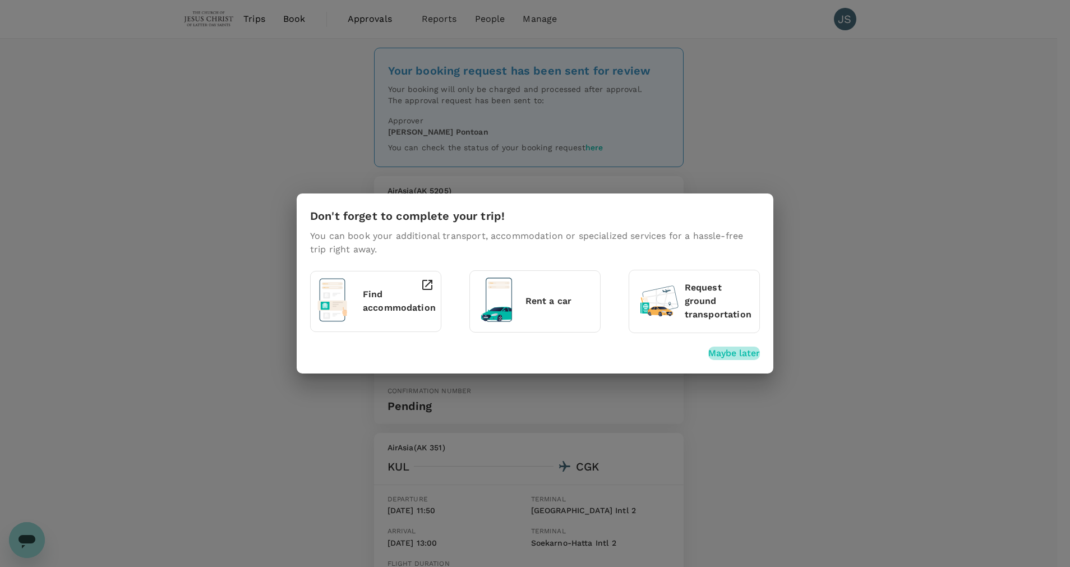
click at [747, 349] on p "Maybe later" at bounding box center [735, 353] width 52 height 13
